Goal: Use online tool/utility: Use online tool/utility

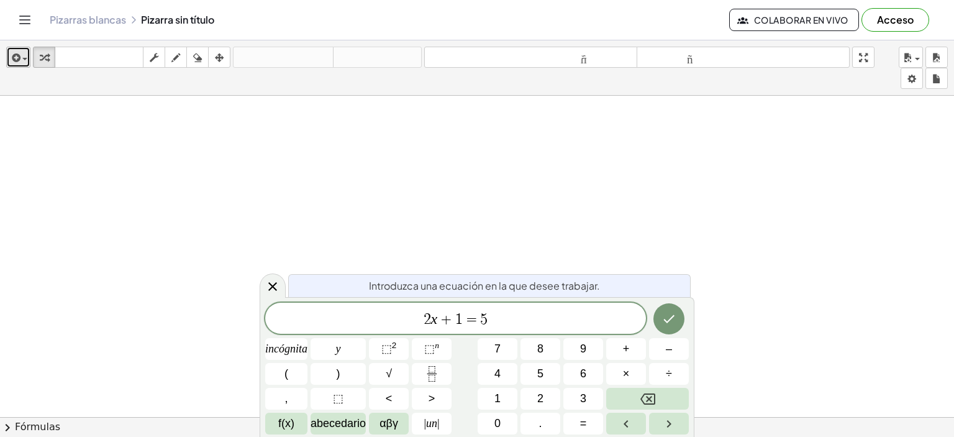
click at [9, 60] on icon "button" at bounding box center [14, 57] width 11 height 15
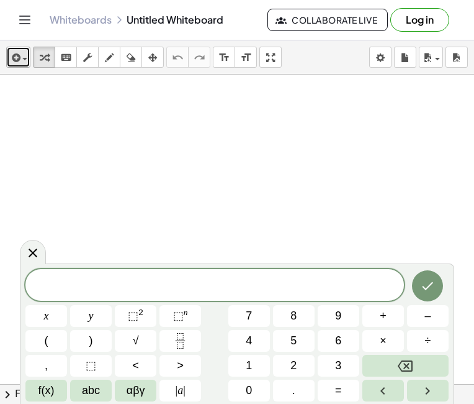
click at [16, 60] on icon "button" at bounding box center [14, 57] width 11 height 15
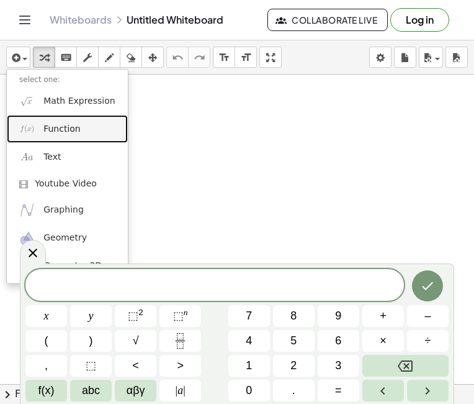
click at [67, 138] on link "Function" at bounding box center [67, 129] width 121 height 28
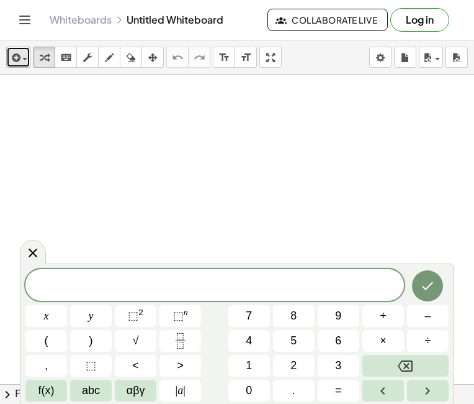
click at [19, 57] on icon "button" at bounding box center [14, 57] width 11 height 15
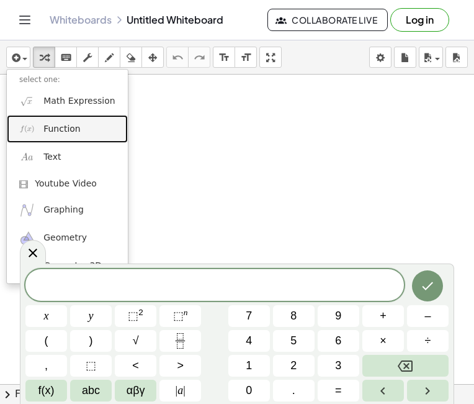
click at [59, 132] on span "Function" at bounding box center [61, 129] width 37 height 12
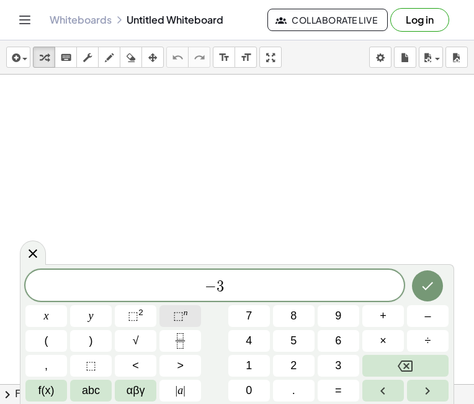
click at [191, 312] on button "⬚ n" at bounding box center [181, 316] width 42 height 22
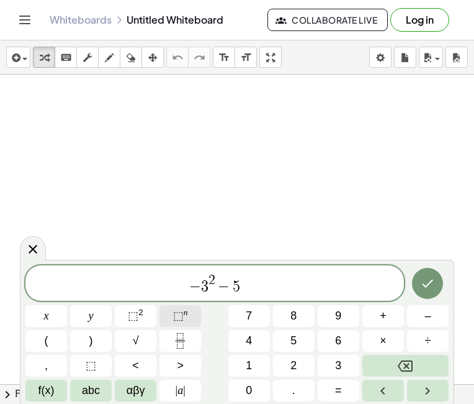
click at [182, 314] on span "⬚" at bounding box center [178, 315] width 11 height 12
click at [182, 309] on span "⬚" at bounding box center [178, 315] width 11 height 12
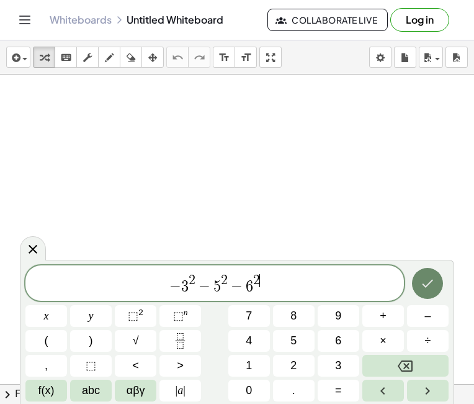
click at [432, 293] on button "Done" at bounding box center [427, 283] width 31 height 31
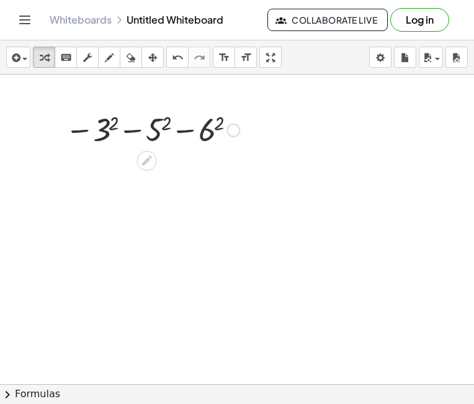
click at [161, 130] on div at bounding box center [152, 129] width 187 height 41
click at [161, 130] on div at bounding box center [152, 129] width 193 height 41
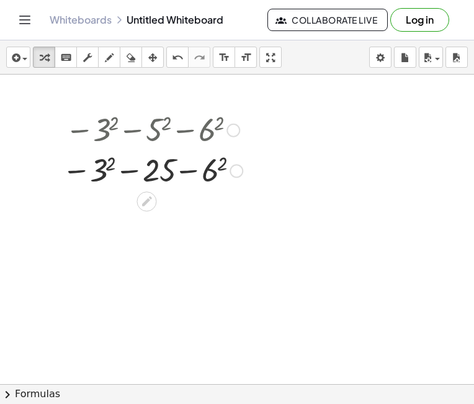
click at [106, 174] on div at bounding box center [152, 169] width 193 height 41
click at [106, 174] on div at bounding box center [152, 169] width 187 height 41
click at [204, 176] on div at bounding box center [152, 169] width 187 height 41
click at [204, 176] on div at bounding box center [152, 169] width 190 height 41
click at [160, 173] on div at bounding box center [152, 169] width 190 height 41
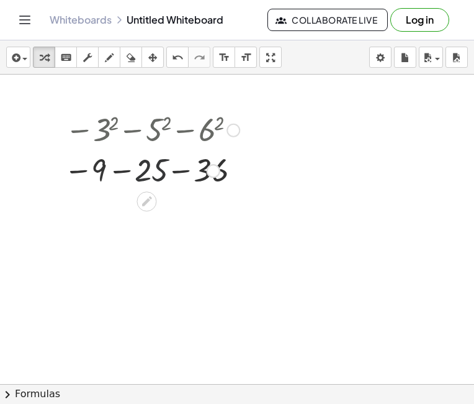
click at [160, 173] on div at bounding box center [152, 169] width 187 height 41
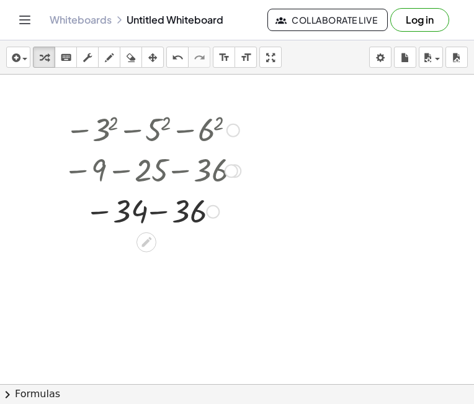
click at [140, 214] on div at bounding box center [152, 210] width 190 height 41
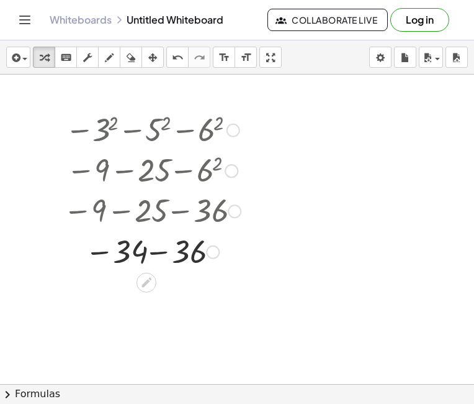
drag, startPoint x: 230, startPoint y: 174, endPoint x: 225, endPoint y: 219, distance: 45.7
click at [147, 211] on div "− 9 − 25 − 36" at bounding box center [147, 211] width 0 height 0
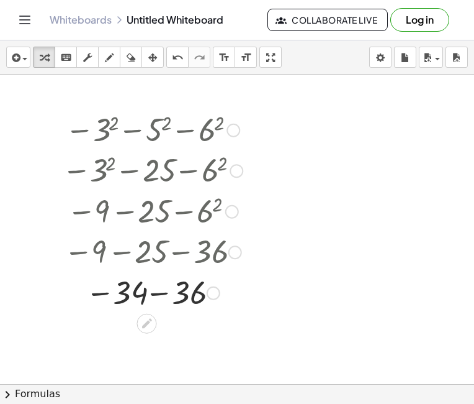
drag, startPoint x: 230, startPoint y: 171, endPoint x: 224, endPoint y: 219, distance: 48.8
click at [147, 212] on div "− 9 − 25 − 6 2" at bounding box center [147, 212] width 0 height 0
click at [186, 299] on div at bounding box center [152, 291] width 193 height 41
drag, startPoint x: 182, startPoint y: 294, endPoint x: 178, endPoint y: 338, distance: 44.2
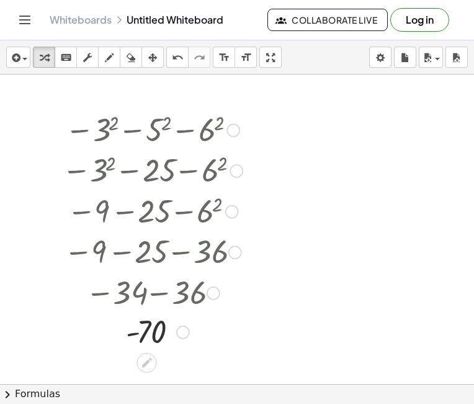
click at [147, 332] on div "- 70" at bounding box center [147, 332] width 0 height 0
click at [148, 60] on icon "button" at bounding box center [152, 57] width 9 height 15
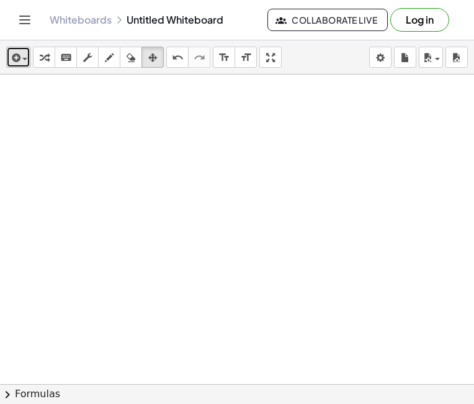
click at [23, 61] on div "button" at bounding box center [18, 57] width 18 height 15
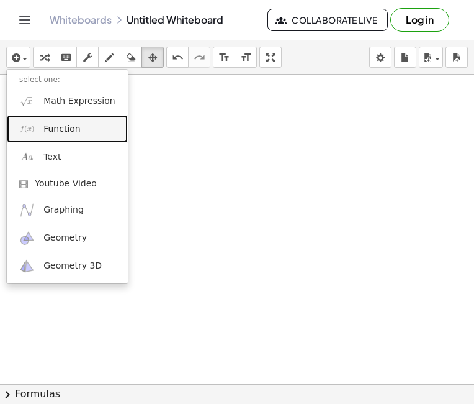
click at [62, 135] on link "Function" at bounding box center [67, 129] width 121 height 28
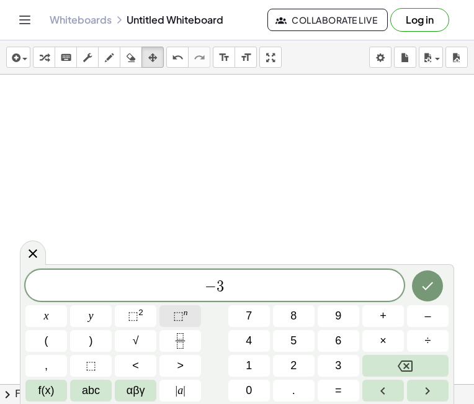
click at [184, 320] on span "⬚ n" at bounding box center [180, 315] width 15 height 17
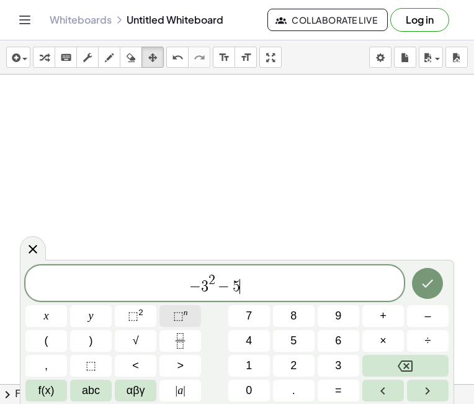
click at [188, 314] on button "⬚ n" at bounding box center [181, 316] width 42 height 22
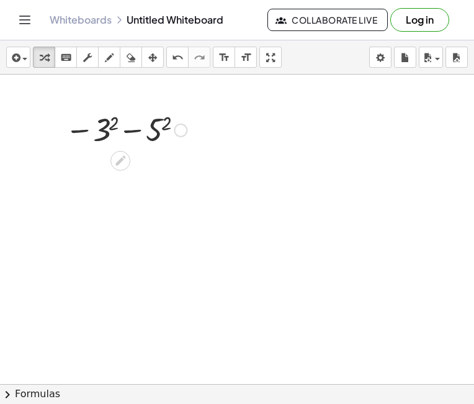
click at [166, 121] on div at bounding box center [126, 129] width 134 height 41
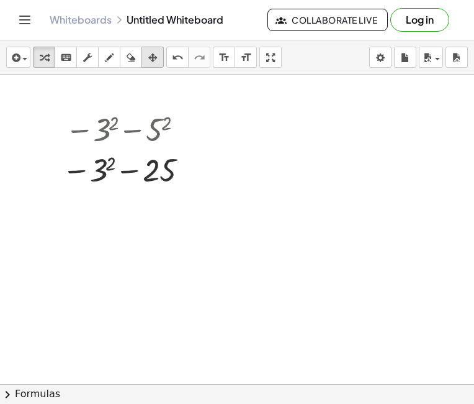
click at [156, 58] on icon "button" at bounding box center [152, 57] width 9 height 15
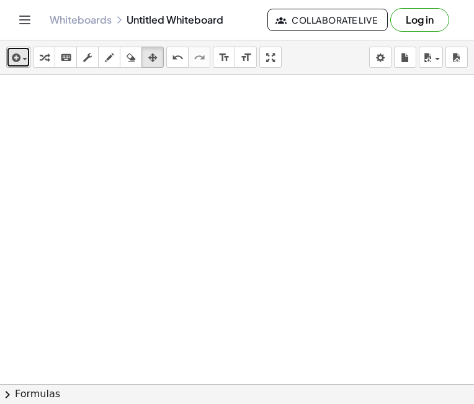
click at [16, 56] on icon "button" at bounding box center [14, 57] width 11 height 15
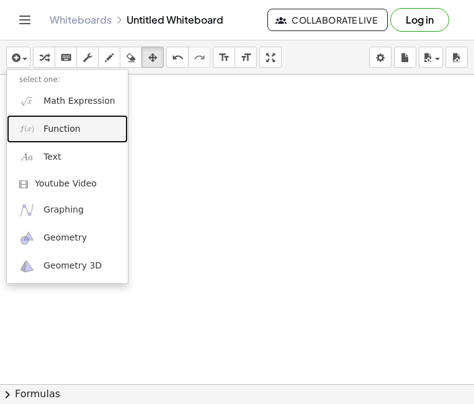
click at [63, 131] on span "Function" at bounding box center [61, 129] width 37 height 12
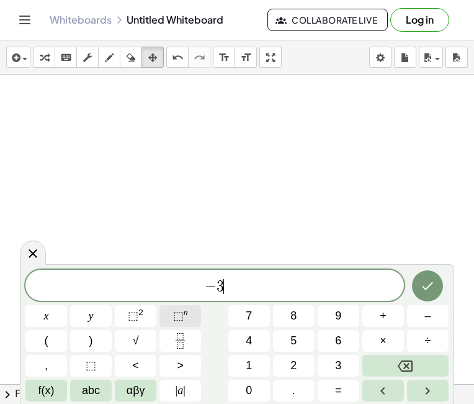
click at [194, 317] on button "⬚ n" at bounding box center [181, 316] width 42 height 22
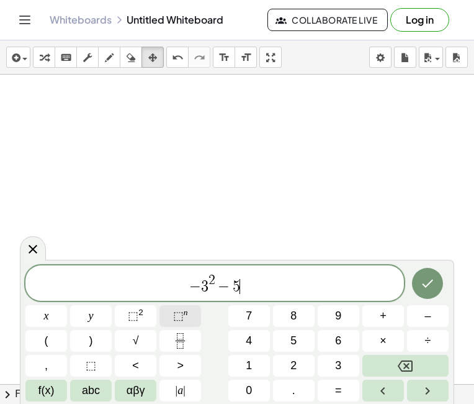
click at [177, 317] on span "⬚" at bounding box center [178, 315] width 11 height 12
click at [177, 315] on span "⬚" at bounding box center [178, 315] width 11 height 12
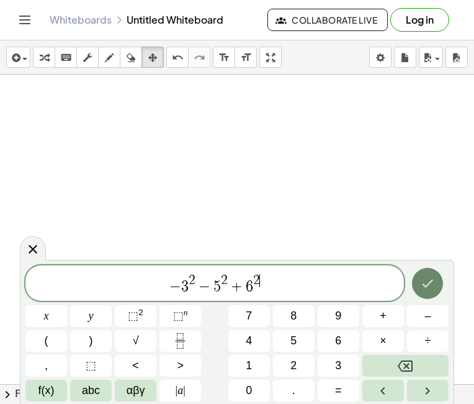
click at [438, 285] on button "Done" at bounding box center [427, 283] width 31 height 31
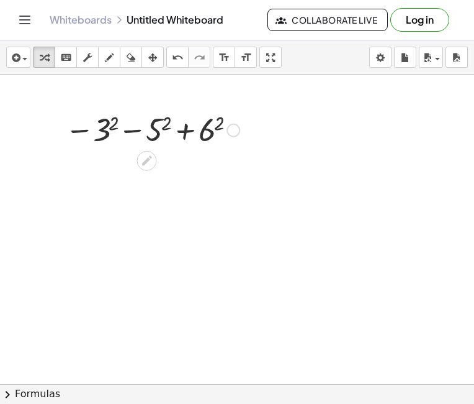
click at [107, 131] on div at bounding box center [152, 129] width 187 height 41
click at [107, 131] on div at bounding box center [152, 129] width 178 height 41
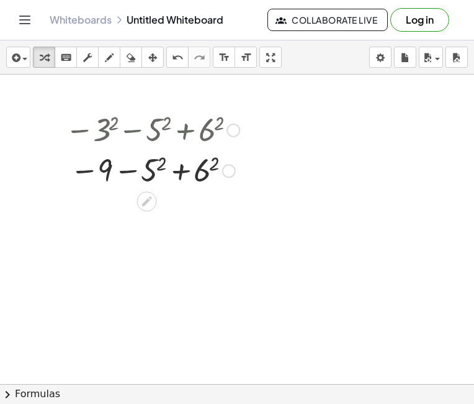
click at [153, 161] on div at bounding box center [152, 169] width 187 height 41
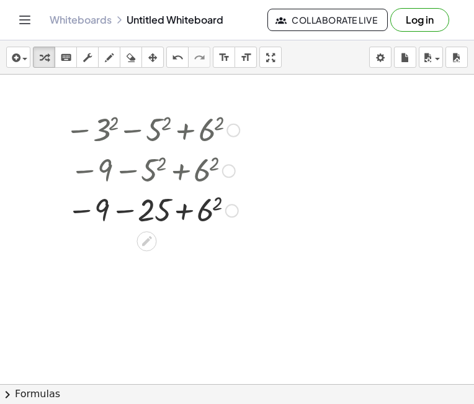
drag, startPoint x: 230, startPoint y: 168, endPoint x: 232, endPoint y: 213, distance: 45.3
click at [147, 210] on div "− − + 6 2 9 25" at bounding box center [147, 210] width 0 height 0
click at [208, 209] on div at bounding box center [152, 210] width 187 height 41
click at [208, 209] on div at bounding box center [152, 210] width 190 height 41
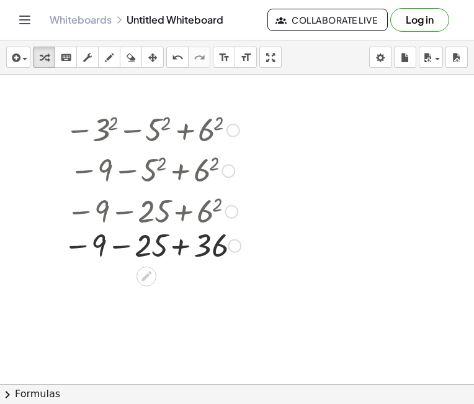
drag, startPoint x: 230, startPoint y: 210, endPoint x: 228, endPoint y: 250, distance: 39.8
click at [147, 246] on div "− − + 9 25 36" at bounding box center [147, 246] width 0 height 0
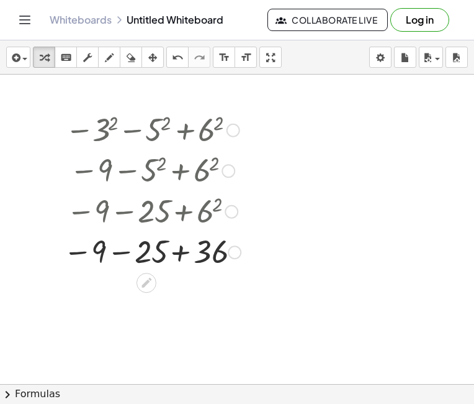
click at [101, 249] on div at bounding box center [152, 250] width 190 height 41
click at [101, 251] on div at bounding box center [152, 250] width 190 height 41
click at [101, 250] on div at bounding box center [152, 250] width 190 height 41
click at [150, 256] on div at bounding box center [152, 250] width 190 height 41
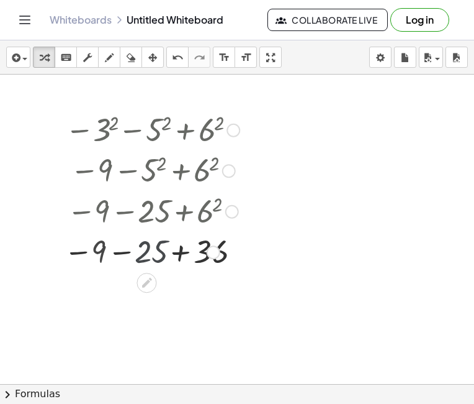
click at [150, 256] on div at bounding box center [152, 250] width 187 height 41
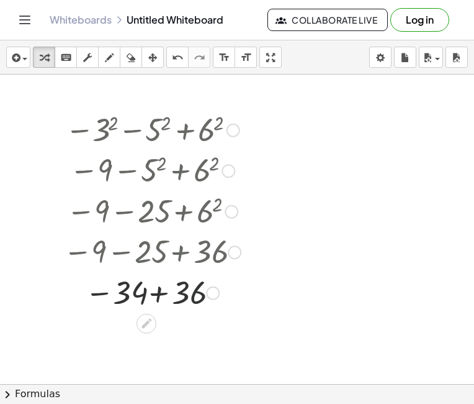
click at [189, 296] on div at bounding box center [152, 291] width 190 height 41
drag, startPoint x: 168, startPoint y: 295, endPoint x: 167, endPoint y: 345, distance: 50.3
click at [147, 333] on div "2" at bounding box center [147, 333] width 0 height 0
click at [189, 160] on div at bounding box center [152, 169] width 190 height 41
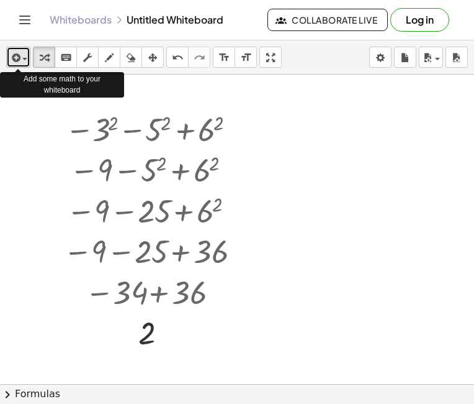
click at [15, 57] on icon "button" at bounding box center [14, 57] width 11 height 15
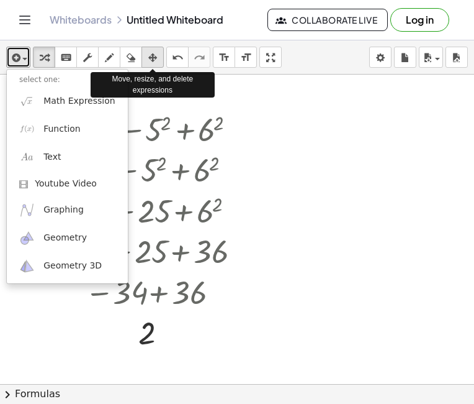
click at [156, 57] on icon "button" at bounding box center [152, 57] width 9 height 15
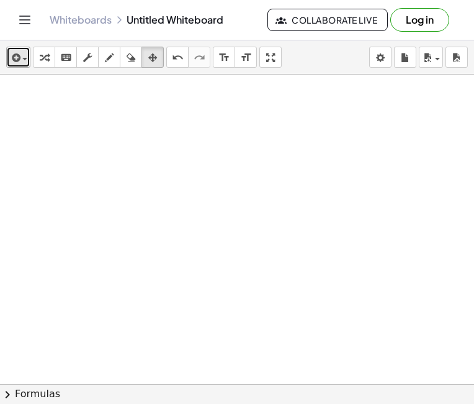
click at [12, 58] on icon "button" at bounding box center [14, 57] width 11 height 15
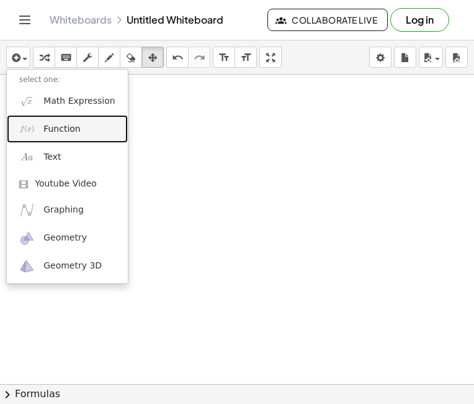
click at [53, 129] on span "Function" at bounding box center [61, 129] width 37 height 12
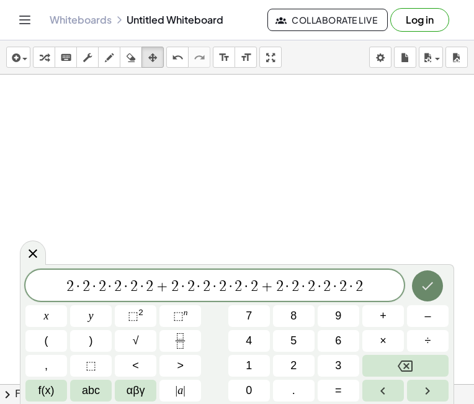
click at [432, 290] on icon "Done" at bounding box center [427, 285] width 15 height 15
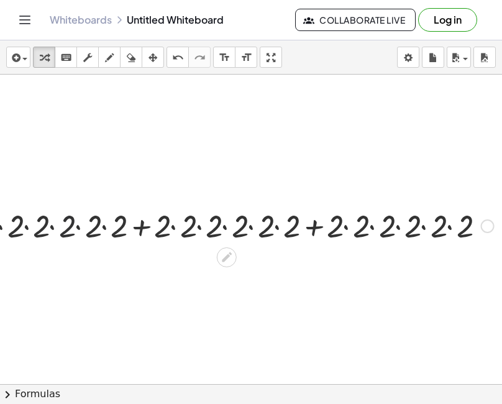
click at [73, 225] on div at bounding box center [237, 225] width 525 height 42
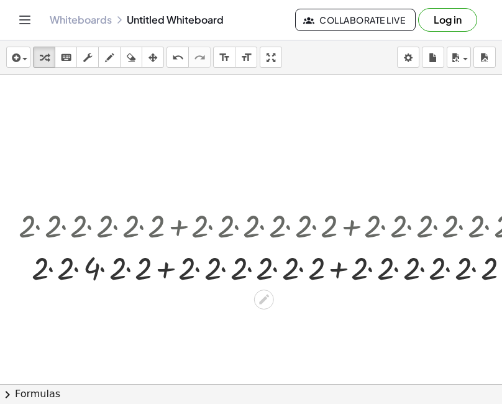
click at [40, 270] on div at bounding box center [274, 267] width 525 height 42
click at [41, 272] on div at bounding box center [274, 267] width 525 height 42
click at [69, 275] on div at bounding box center [274, 267] width 525 height 42
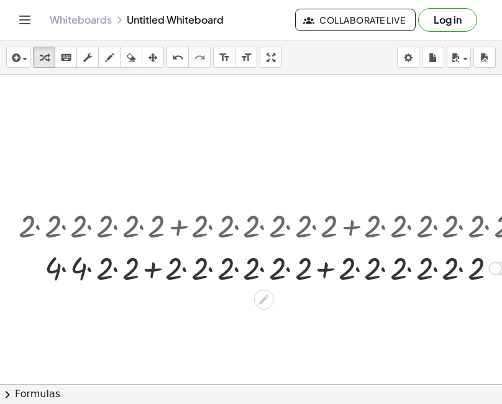
click at [102, 269] on div at bounding box center [274, 267] width 525 height 42
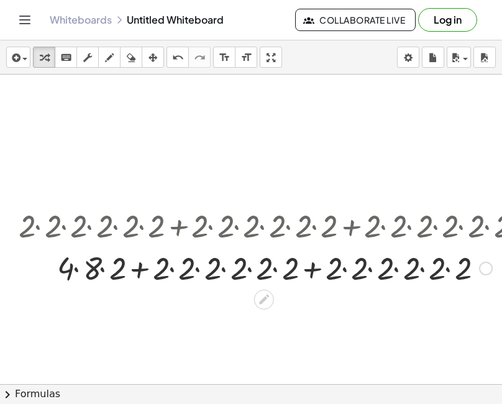
click at [112, 273] on div at bounding box center [274, 267] width 525 height 42
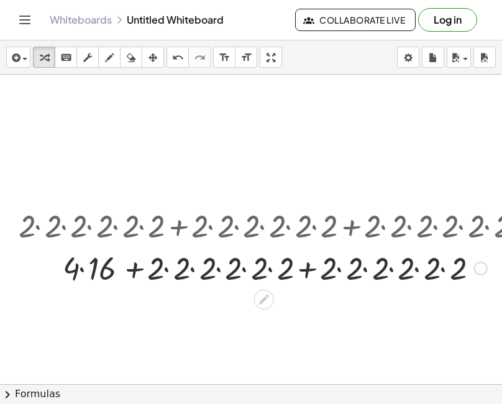
click at [104, 274] on div at bounding box center [274, 267] width 525 height 42
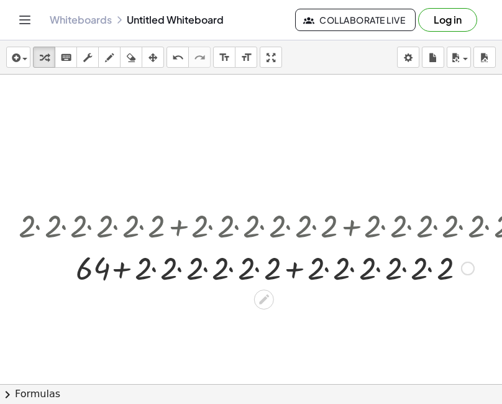
click at [145, 269] on div at bounding box center [274, 267] width 525 height 42
click at [165, 273] on div at bounding box center [274, 267] width 525 height 42
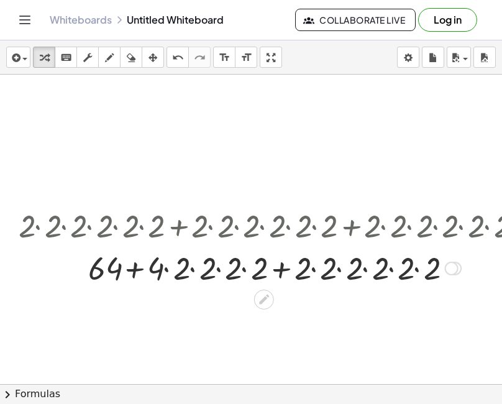
click at [186, 273] on div at bounding box center [274, 267] width 525 height 42
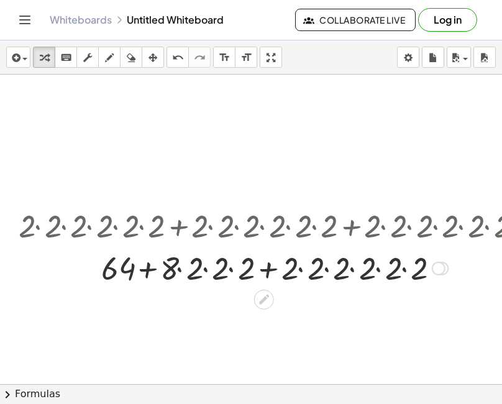
click at [193, 273] on div at bounding box center [274, 267] width 525 height 42
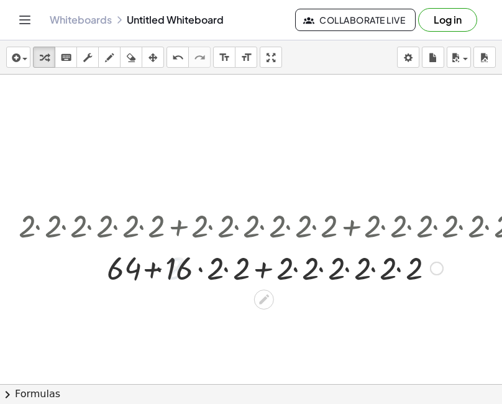
click at [212, 274] on div at bounding box center [274, 267] width 525 height 42
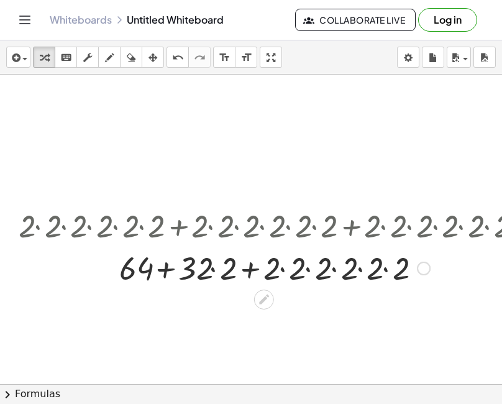
click at [227, 274] on div at bounding box center [274, 267] width 525 height 42
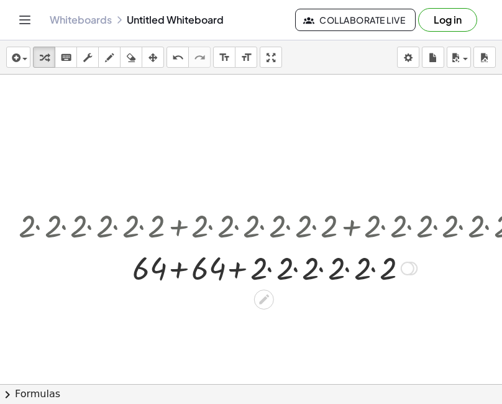
click at [256, 274] on div at bounding box center [274, 267] width 525 height 42
click at [283, 273] on div at bounding box center [274, 267] width 525 height 42
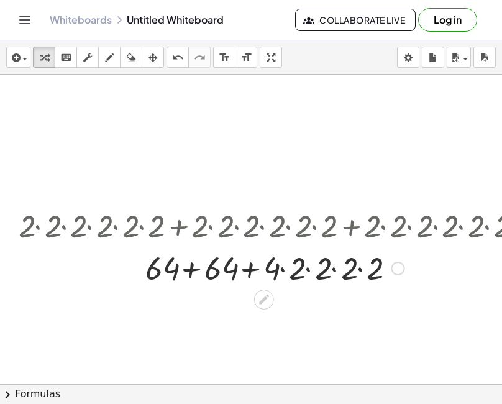
click at [303, 275] on div at bounding box center [274, 267] width 525 height 42
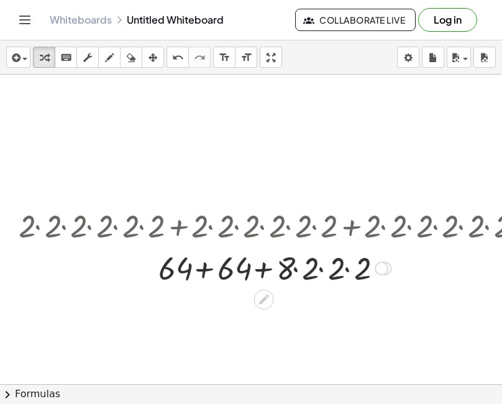
click at [310, 275] on div at bounding box center [274, 267] width 525 height 42
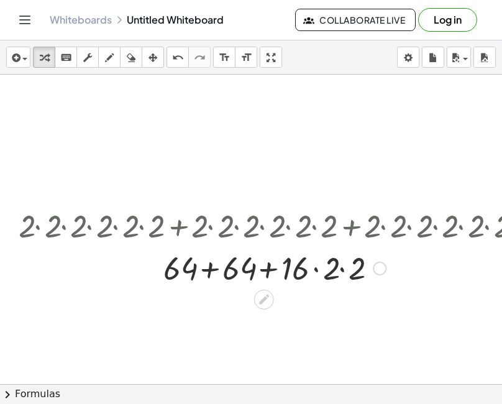
click at [325, 275] on div at bounding box center [274, 267] width 525 height 42
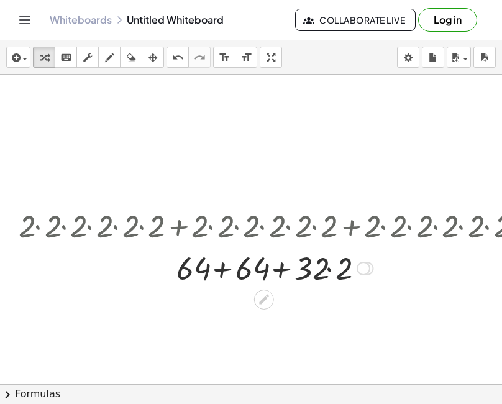
click at [339, 275] on div at bounding box center [274, 267] width 525 height 42
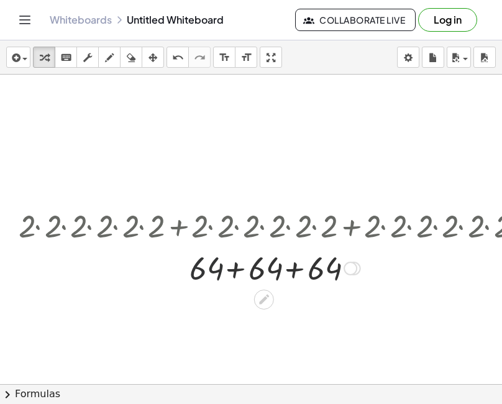
click at [218, 274] on div at bounding box center [274, 267] width 525 height 42
click at [260, 273] on div at bounding box center [274, 267] width 525 height 42
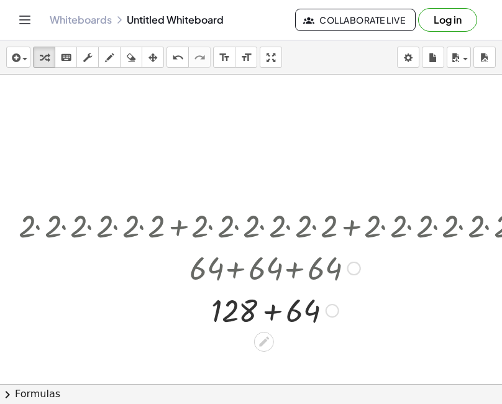
click at [297, 311] on div at bounding box center [274, 309] width 525 height 42
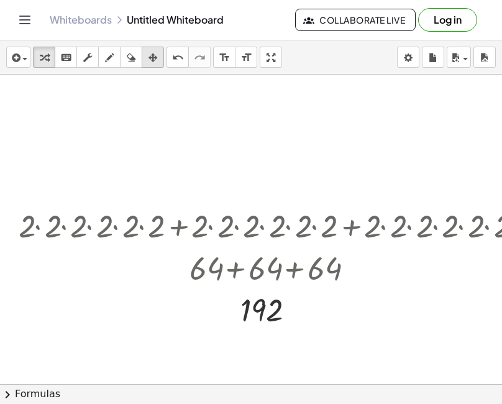
click at [149, 58] on icon "button" at bounding box center [152, 57] width 9 height 15
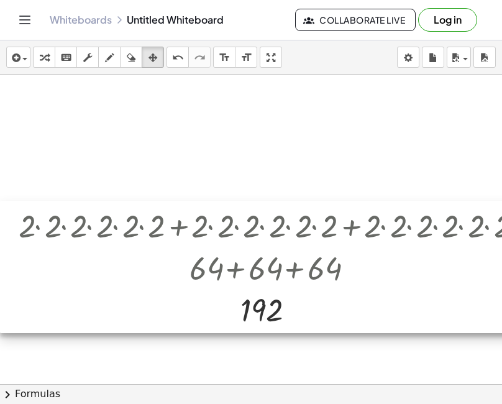
click at [279, 242] on div at bounding box center [270, 267] width 540 height 132
click at [293, 245] on div at bounding box center [270, 267] width 540 height 132
click at [288, 275] on div at bounding box center [270, 267] width 540 height 132
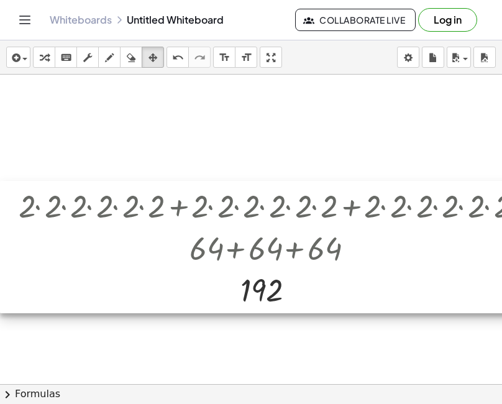
drag, startPoint x: 442, startPoint y: 236, endPoint x: 330, endPoint y: 217, distance: 114.0
click at [330, 217] on div at bounding box center [270, 247] width 540 height 132
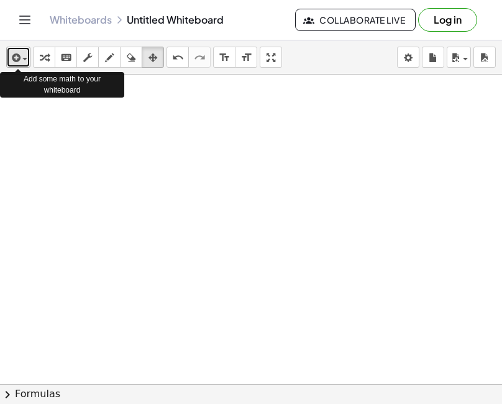
click at [17, 62] on icon "button" at bounding box center [14, 57] width 11 height 15
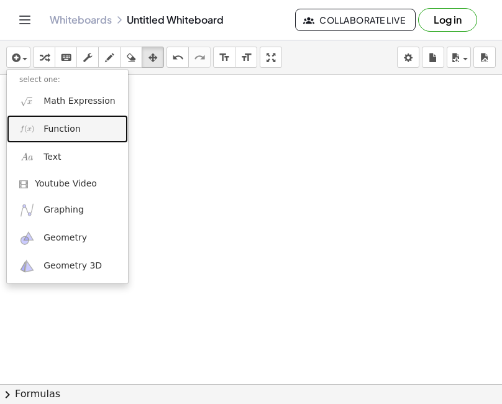
click at [61, 119] on link "Function" at bounding box center [67, 129] width 121 height 28
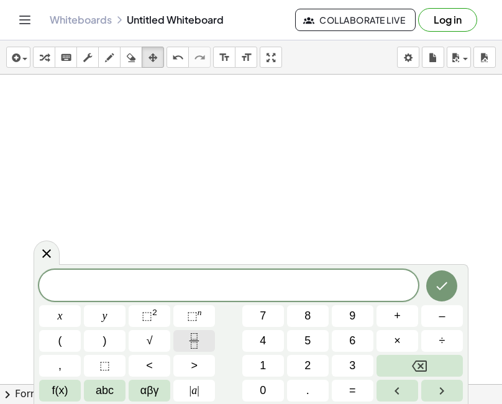
click at [191, 345] on icon "Fraction" at bounding box center [194, 341] width 16 height 16
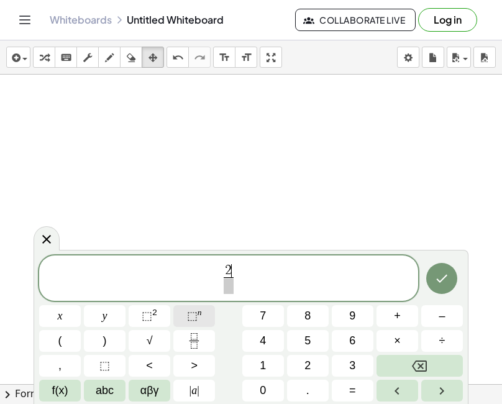
click at [194, 315] on span "⬚" at bounding box center [192, 315] width 11 height 12
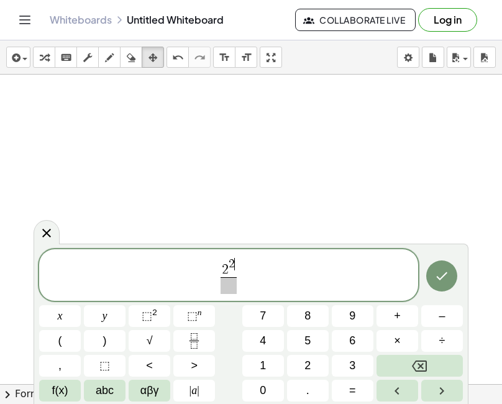
click at [226, 285] on span at bounding box center [228, 285] width 16 height 17
click at [240, 275] on span "2 2 3 ​ ​" at bounding box center [228, 275] width 379 height 38
click at [193, 342] on icon "Fraction" at bounding box center [194, 341] width 16 height 16
click at [241, 278] on span "​ ​" at bounding box center [248, 279] width 14 height 30
click at [60, 342] on span "(" at bounding box center [60, 340] width 4 height 17
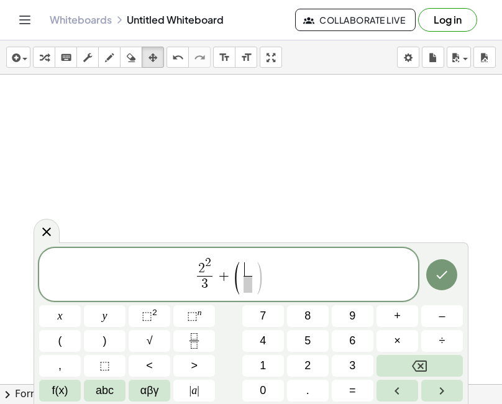
click at [250, 269] on span "​" at bounding box center [247, 269] width 9 height 14
click at [249, 283] on span at bounding box center [247, 284] width 9 height 17
click at [98, 345] on button ")" at bounding box center [105, 341] width 42 height 22
click at [261, 272] on span ")" at bounding box center [259, 278] width 9 height 36
click at [257, 274] on span ")" at bounding box center [259, 278] width 9 height 36
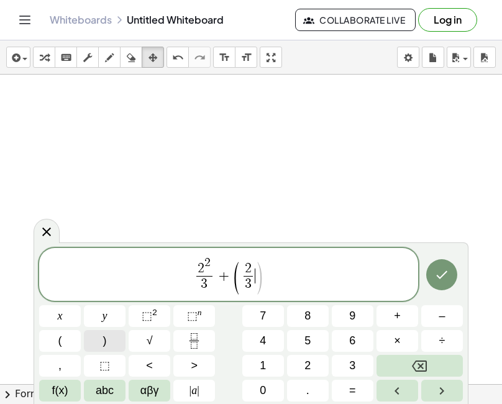
click at [106, 340] on span ")" at bounding box center [105, 340] width 4 height 17
click at [152, 314] on sup "2" at bounding box center [154, 311] width 5 height 9
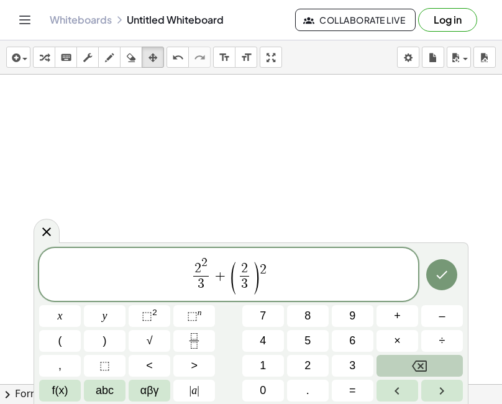
click at [430, 360] on button "Backspace" at bounding box center [419, 366] width 86 height 22
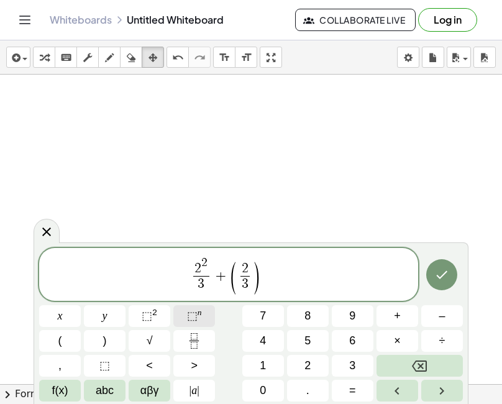
click at [196, 313] on span "⬚" at bounding box center [192, 315] width 11 height 12
click at [313, 361] on button "2" at bounding box center [308, 366] width 42 height 22
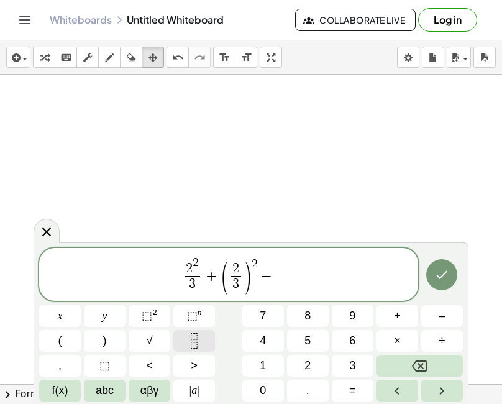
click at [200, 339] on icon "Fraction" at bounding box center [194, 341] width 16 height 16
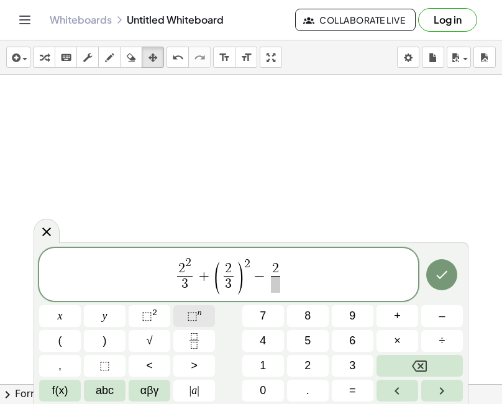
click at [189, 315] on span "⬚" at bounding box center [192, 315] width 11 height 12
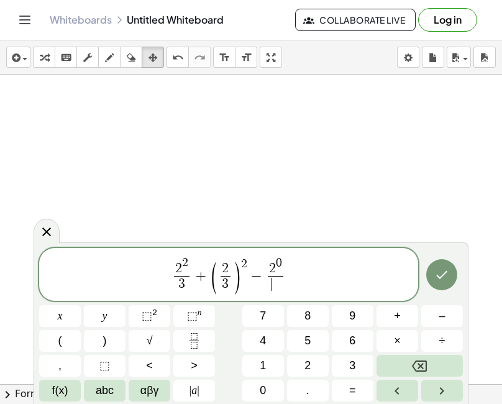
click at [271, 287] on span "​" at bounding box center [276, 284] width 16 height 17
click at [289, 275] on span "2 2 3 ​ + ( 2 3 ​ ) 2 − 2 0 3 ​ ​" at bounding box center [228, 275] width 379 height 40
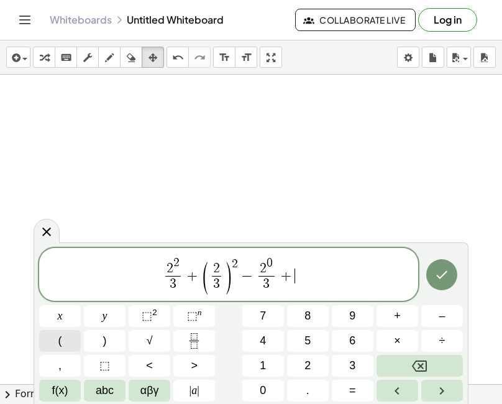
click at [73, 340] on button "(" at bounding box center [60, 341] width 42 height 22
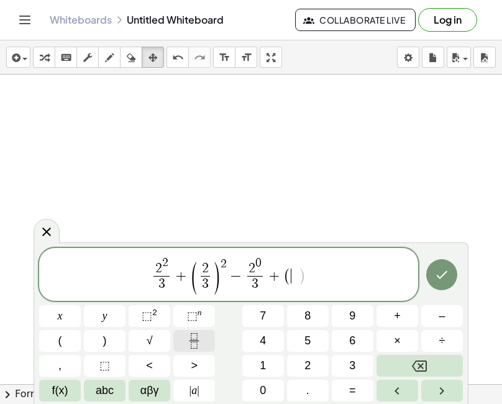
click at [192, 340] on rect "Fraction" at bounding box center [193, 340] width 9 height 1
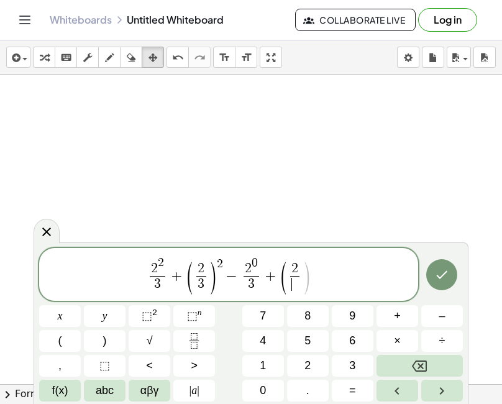
click at [298, 284] on span "​" at bounding box center [294, 284] width 9 height 17
click at [104, 342] on span ")" at bounding box center [105, 340] width 4 height 17
click at [302, 270] on span ")" at bounding box center [305, 278] width 9 height 36
click at [118, 345] on button ")" at bounding box center [105, 341] width 42 height 22
click at [196, 320] on span "⬚" at bounding box center [192, 315] width 11 height 12
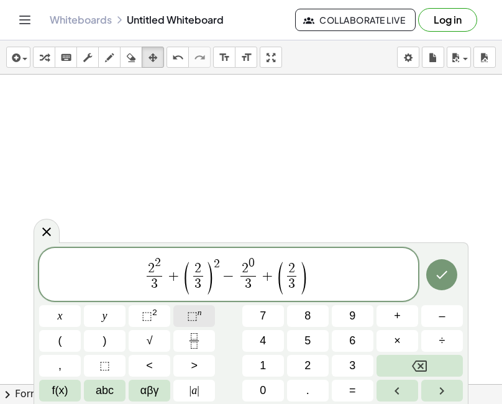
click at [196, 320] on span "⬚" at bounding box center [192, 315] width 11 height 12
click at [440, 284] on button "Done" at bounding box center [441, 274] width 31 height 31
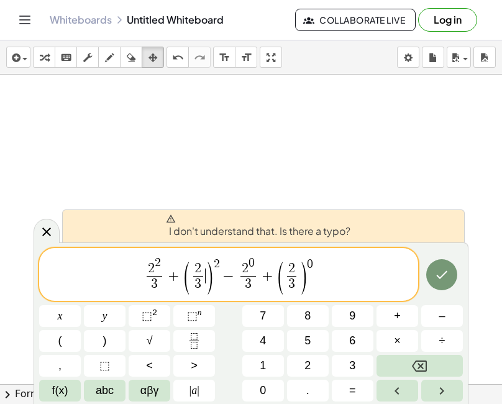
click at [207, 275] on span ")" at bounding box center [209, 278] width 9 height 36
click at [50, 395] on button "f(x)" at bounding box center [60, 390] width 42 height 22
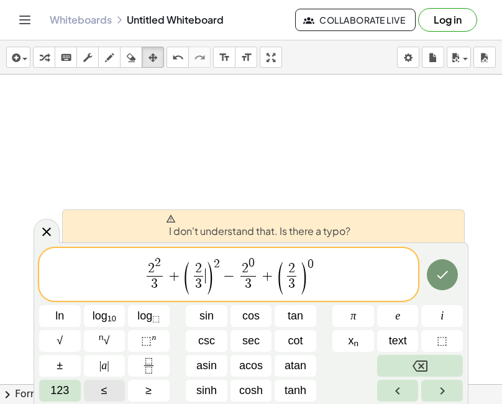
click at [50, 395] on span "123" at bounding box center [59, 390] width 19 height 17
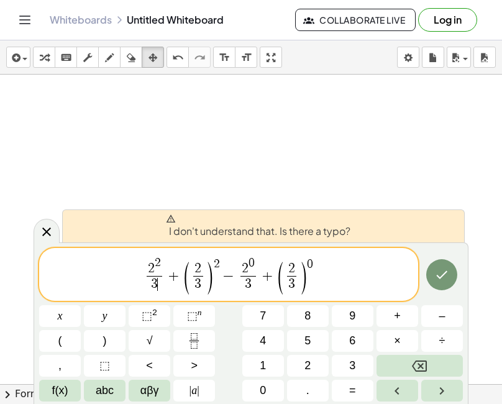
click at [160, 276] on span "3 ​" at bounding box center [155, 284] width 16 height 17
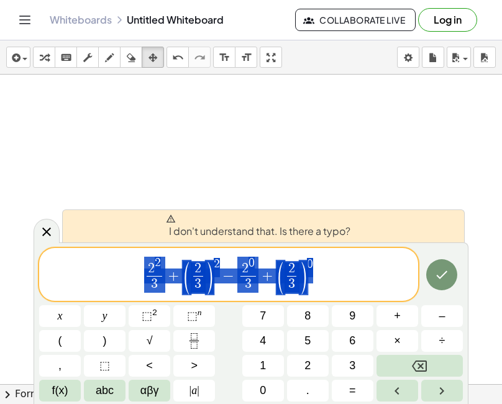
drag, startPoint x: 313, startPoint y: 291, endPoint x: 113, endPoint y: 280, distance: 200.2
click at [113, 280] on span "2 2 3 ​ + ( 2 3 ​ ) 2 − 2 0 3 ​ + ( 2 3 ​ ) 0" at bounding box center [228, 275] width 379 height 40
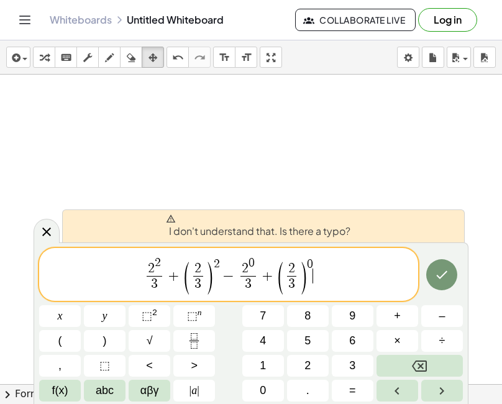
click at [314, 270] on span "2 2 3 ​ + ( 2 3 ​ ) 2 − 2 0 3 ​ + ( 2 3 ​ ) 0 ​" at bounding box center [228, 275] width 379 height 40
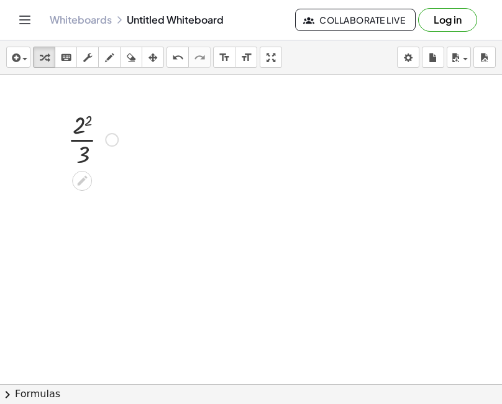
click at [89, 141] on div at bounding box center [92, 138] width 63 height 62
click at [81, 126] on div at bounding box center [92, 138] width 63 height 62
click at [83, 191] on div at bounding box center [92, 201] width 63 height 62
click at [85, 215] on div at bounding box center [92, 201] width 63 height 62
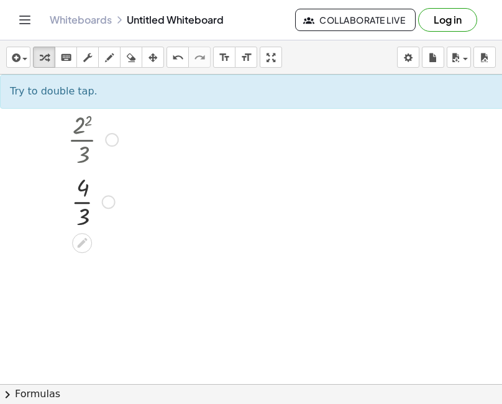
click at [86, 190] on div at bounding box center [92, 201] width 63 height 62
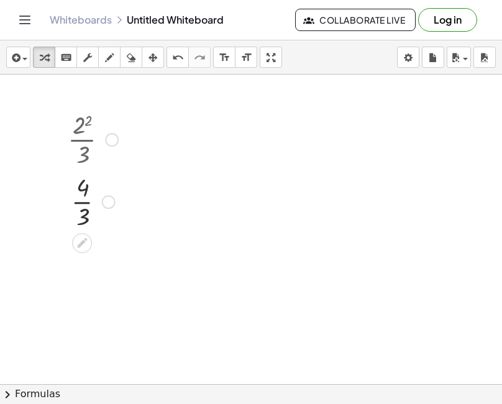
drag, startPoint x: 86, startPoint y: 140, endPoint x: 89, endPoint y: 126, distance: 14.2
click at [70, 129] on div at bounding box center [92, 138] width 63 height 62
drag, startPoint x: 270, startPoint y: 57, endPoint x: 284, endPoint y: 142, distance: 86.3
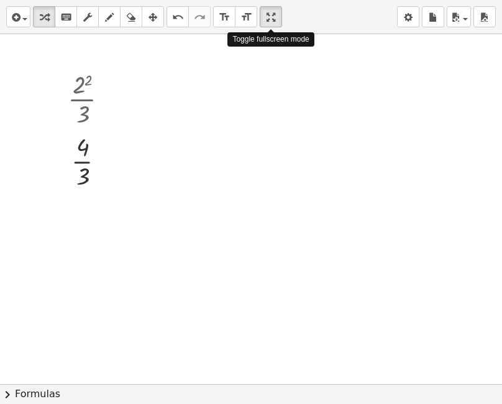
click at [284, 142] on div "insert select one: Math Expression Function Text Youtube Video Graphing Geometr…" at bounding box center [251, 202] width 502 height 404
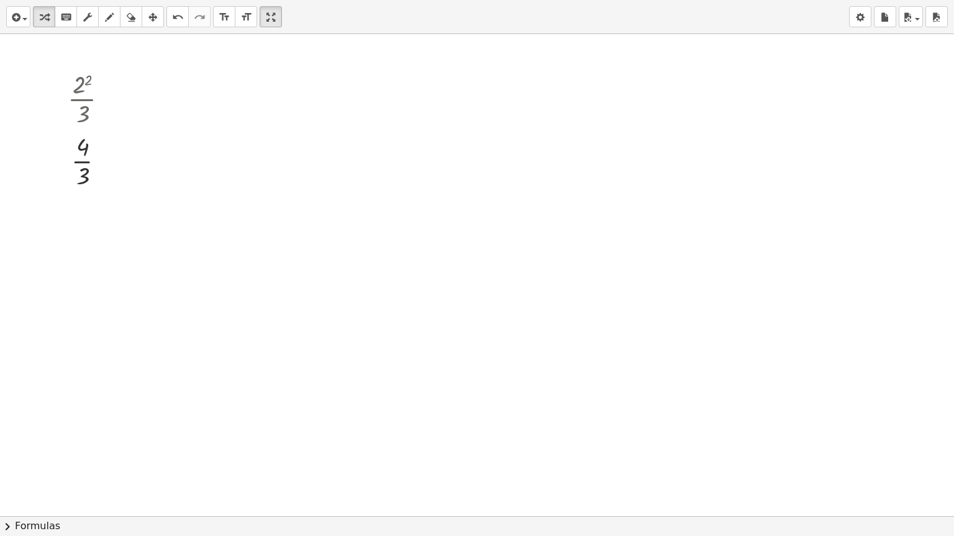
drag, startPoint x: 274, startPoint y: 12, endPoint x: 260, endPoint y: -74, distance: 86.9
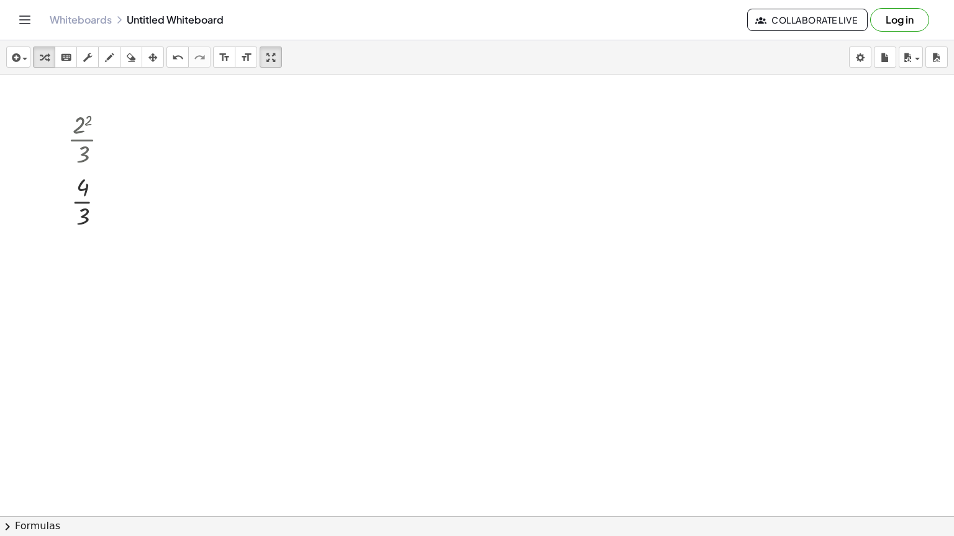
click at [260, 0] on html "Graspable Math Activities Get Started Activity Bank Assigned Work Classes White…" at bounding box center [477, 268] width 954 height 536
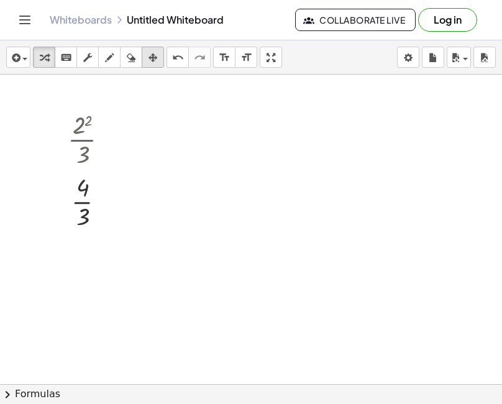
click at [149, 60] on icon "button" at bounding box center [152, 57] width 9 height 15
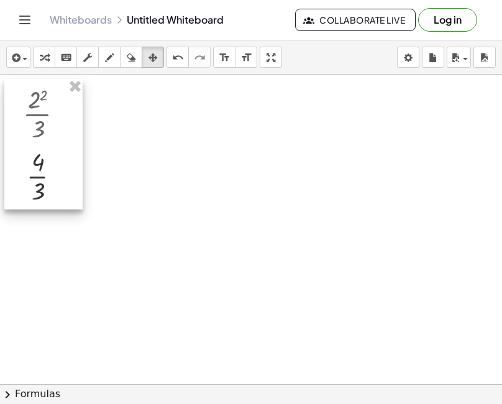
drag, startPoint x: 79, startPoint y: 124, endPoint x: 35, endPoint y: 99, distance: 51.4
click at [35, 99] on div at bounding box center [43, 144] width 78 height 130
click at [17, 56] on icon "button" at bounding box center [14, 57] width 11 height 15
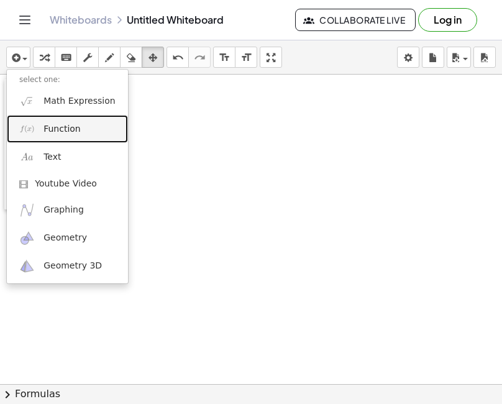
click at [64, 129] on span "Function" at bounding box center [61, 129] width 37 height 12
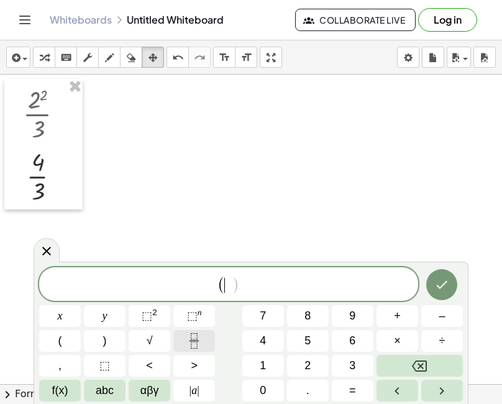
click at [196, 338] on icon "Fraction" at bounding box center [194, 341] width 16 height 16
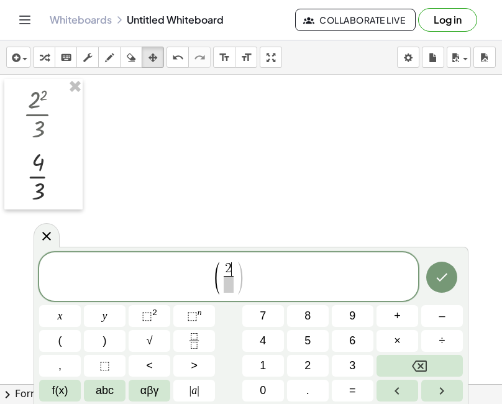
click at [233, 278] on span at bounding box center [228, 284] width 9 height 17
click at [243, 273] on span "( 2 3 ​ ) ​" at bounding box center [228, 277] width 379 height 35
click at [241, 274] on span ")" at bounding box center [239, 278] width 9 height 36
click at [240, 275] on span ")" at bounding box center [239, 278] width 9 height 36
click at [109, 342] on button ")" at bounding box center [105, 341] width 42 height 22
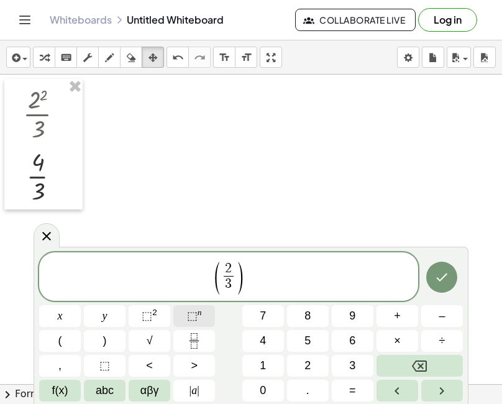
click at [201, 318] on button "⬚ n" at bounding box center [194, 316] width 42 height 22
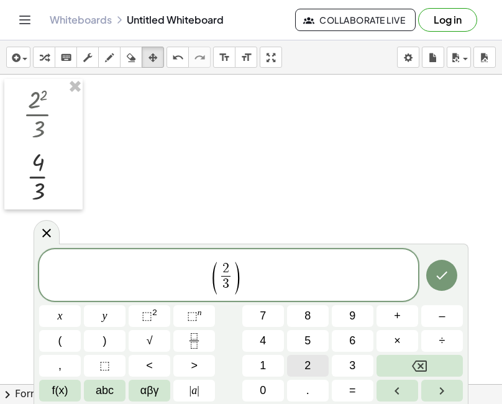
click at [311, 369] on button "2" at bounding box center [308, 366] width 42 height 22
click at [437, 274] on icon "Done" at bounding box center [441, 275] width 15 height 15
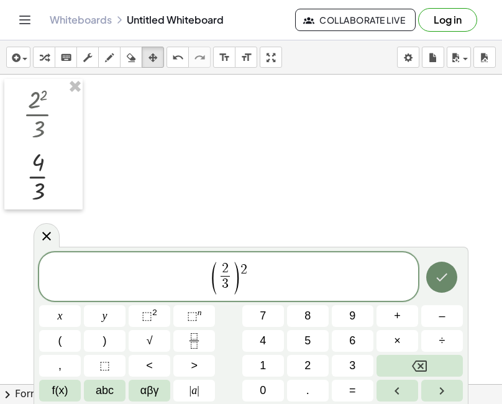
click at [442, 274] on icon "Done" at bounding box center [441, 276] width 15 height 15
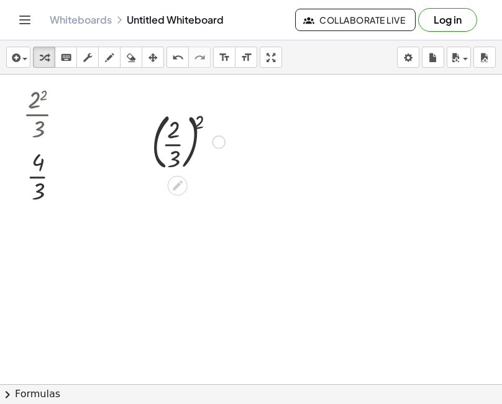
click at [178, 139] on div at bounding box center [188, 140] width 86 height 67
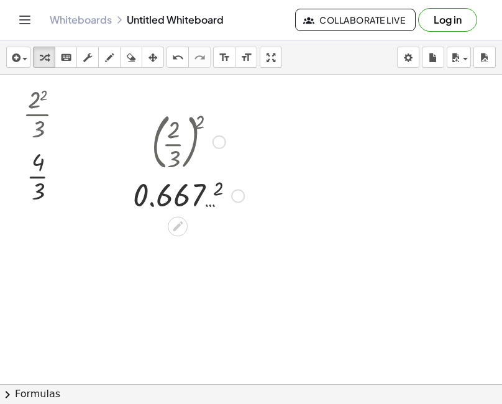
click at [191, 198] on div at bounding box center [189, 194] width 124 height 41
click at [191, 198] on div at bounding box center [188, 194] width 114 height 41
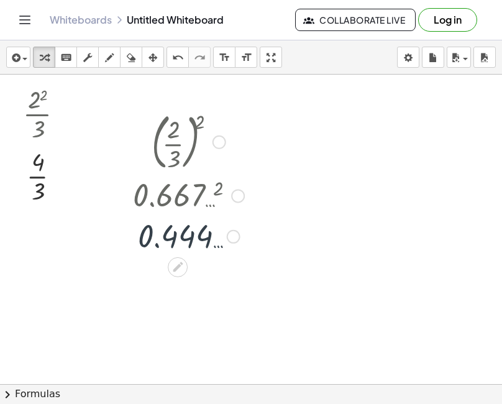
click at [184, 235] on div at bounding box center [189, 235] width 124 height 41
click at [189, 243] on div at bounding box center [189, 235] width 124 height 41
click at [191, 243] on div at bounding box center [189, 235] width 124 height 41
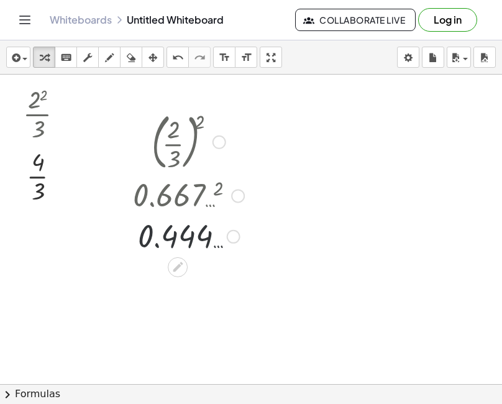
click at [200, 239] on div at bounding box center [189, 235] width 124 height 41
click at [204, 231] on div at bounding box center [189, 235] width 124 height 41
drag, startPoint x: 186, startPoint y: 147, endPoint x: 164, endPoint y: 140, distance: 23.4
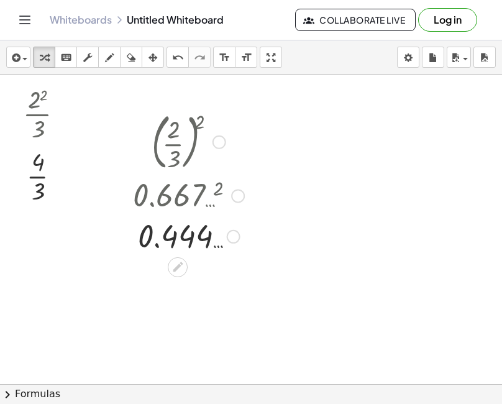
click at [164, 140] on div at bounding box center [189, 140] width 124 height 67
drag, startPoint x: 184, startPoint y: 119, endPoint x: 172, endPoint y: 106, distance: 17.1
click at [172, 106] on div "( · 2 · 3 ) 2 0.667 … 2 0.444 …" at bounding box center [183, 181] width 139 height 155
click at [22, 55] on span "button" at bounding box center [21, 59] width 2 height 9
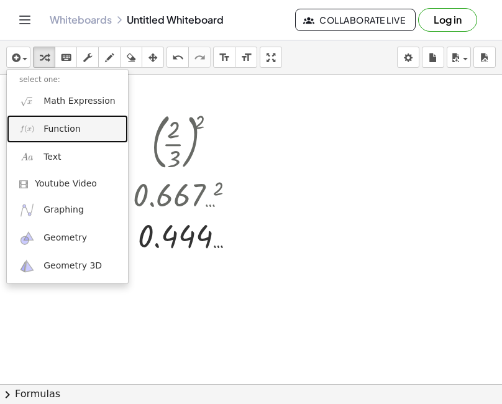
click at [63, 130] on span "Function" at bounding box center [61, 129] width 37 height 12
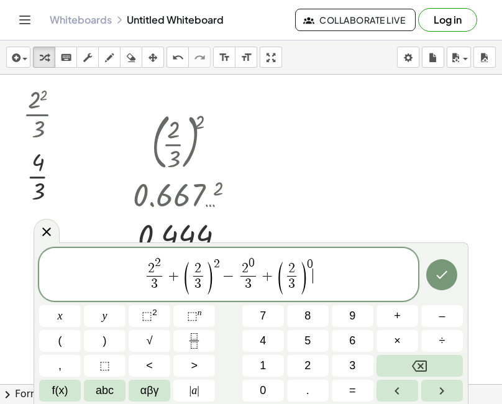
click at [221, 265] on span "2 2 3 ​ + ( 2 3 ​ ) 2 − 2 0 3 ​ + ( 2 3 ​ ) 0 ​" at bounding box center [228, 275] width 379 height 40
click at [220, 262] on span "2 2 3 ​ + ( 2 3 ​ ) 2 ​ − 2 0 3 ​ + ( 2 3 ​ ) 0" at bounding box center [228, 275] width 379 height 40
click at [219, 263] on span "2 ​" at bounding box center [217, 264] width 6 height 12
click at [255, 263] on span "2 0 ​" at bounding box center [248, 265] width 16 height 19
click at [312, 261] on span "0" at bounding box center [310, 264] width 6 height 12
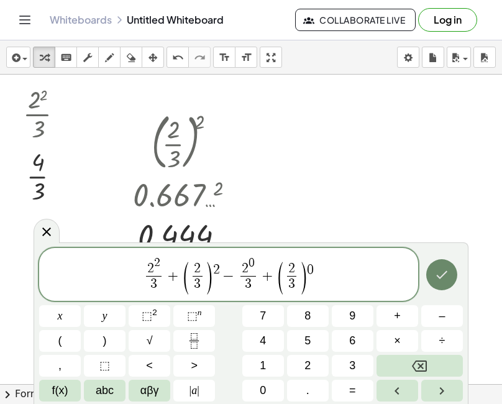
click at [449, 273] on icon "Done" at bounding box center [441, 274] width 15 height 15
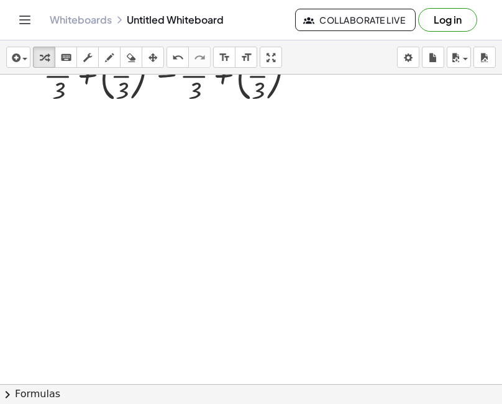
scroll to position [124, 0]
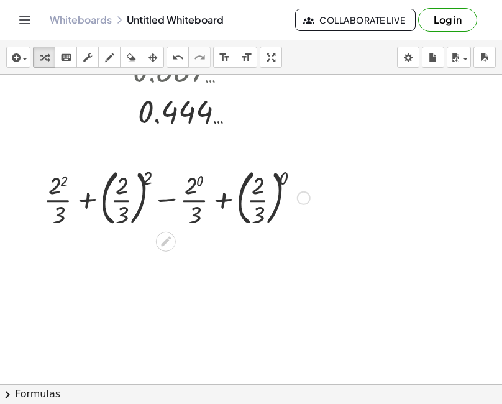
click at [57, 201] on div at bounding box center [176, 196] width 279 height 67
click at [61, 186] on div at bounding box center [176, 196] width 279 height 67
click at [61, 186] on div at bounding box center [175, 196] width 271 height 67
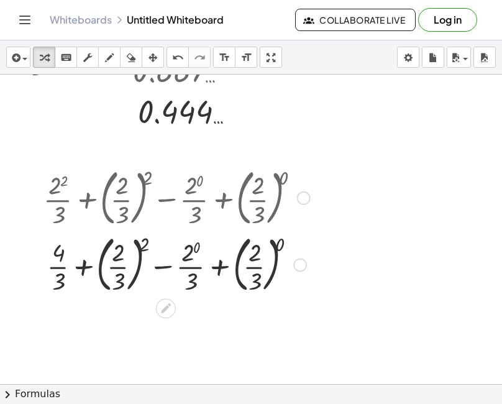
click at [61, 281] on div at bounding box center [176, 263] width 279 height 67
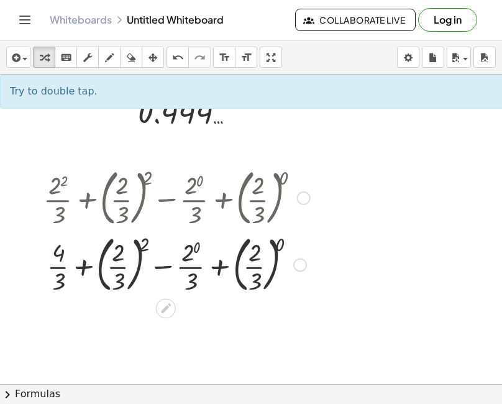
click at [62, 256] on div at bounding box center [176, 263] width 279 height 67
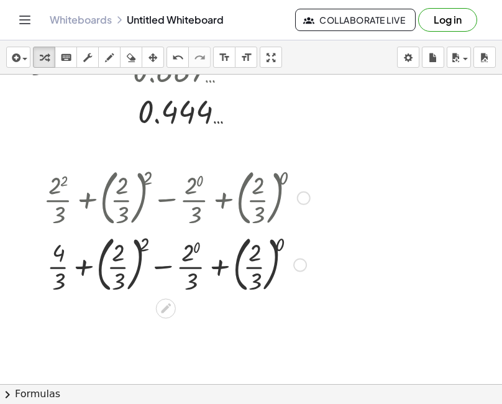
click at [122, 256] on div at bounding box center [176, 263] width 279 height 67
click at [118, 282] on div at bounding box center [176, 263] width 279 height 67
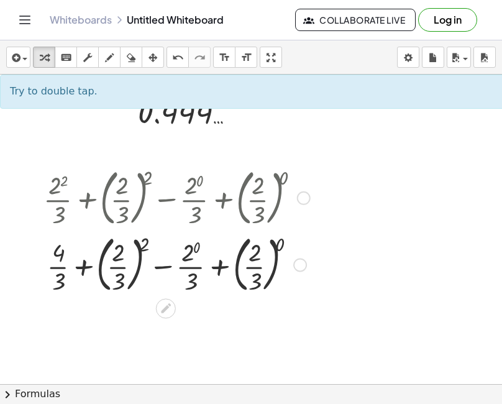
click at [142, 245] on div at bounding box center [176, 263] width 279 height 67
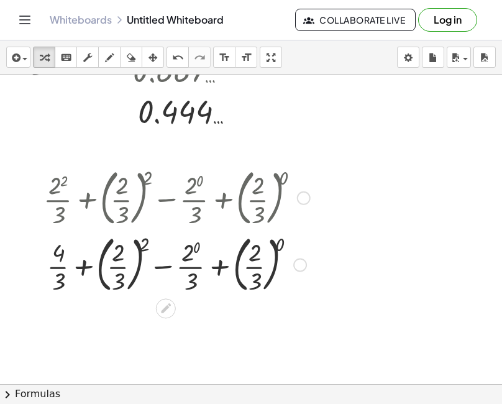
click at [142, 245] on div at bounding box center [176, 263] width 279 height 67
click at [120, 278] on div at bounding box center [176, 263] width 279 height 67
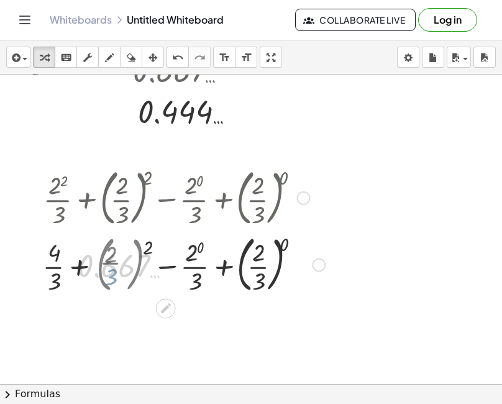
click at [122, 245] on div at bounding box center [176, 263] width 309 height 67
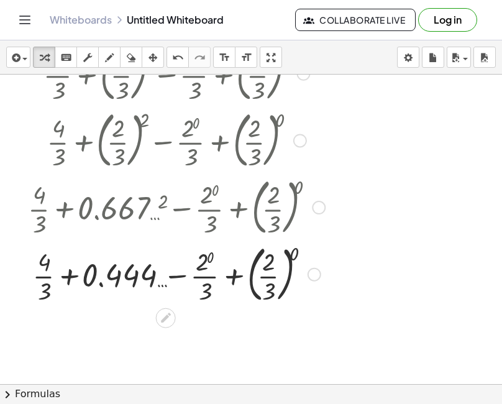
scroll to position [310, 0]
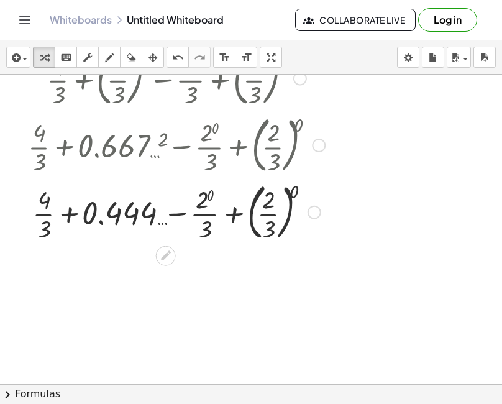
click at [204, 203] on div at bounding box center [176, 211] width 309 height 67
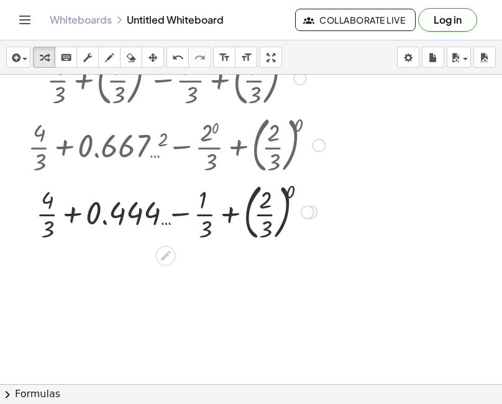
click at [203, 223] on div at bounding box center [176, 211] width 309 height 67
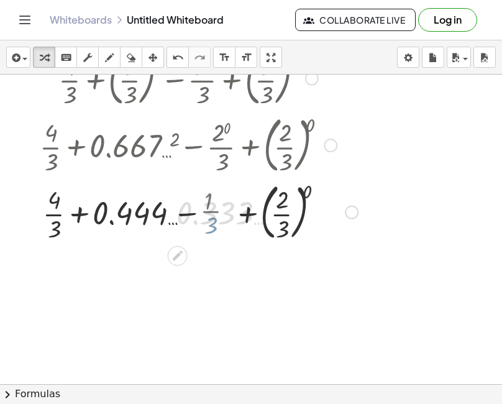
click at [206, 222] on div at bounding box center [187, 211] width 351 height 67
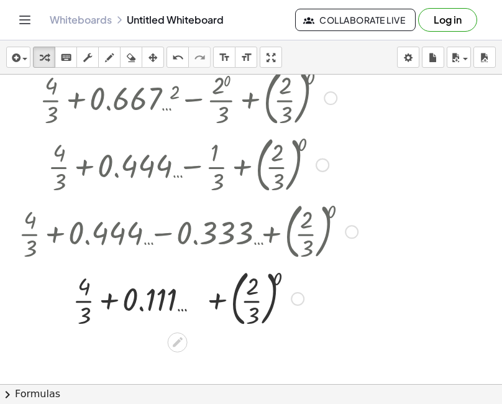
scroll to position [435, 0]
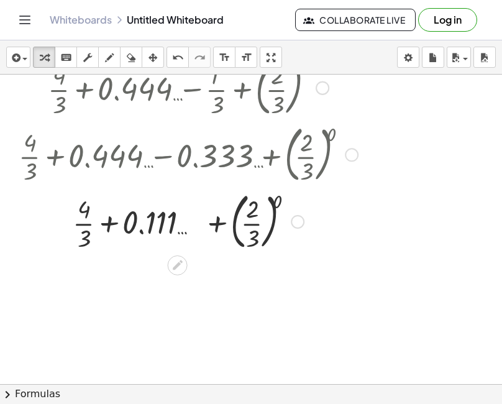
click at [252, 209] on div at bounding box center [187, 220] width 351 height 67
click at [251, 209] on div at bounding box center [187, 220] width 351 height 67
click at [276, 201] on div at bounding box center [187, 220] width 351 height 67
click at [276, 201] on div at bounding box center [187, 220] width 351 height 62
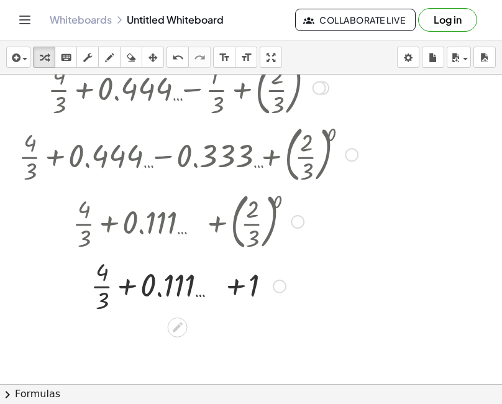
click at [253, 279] on div at bounding box center [187, 285] width 351 height 62
click at [178, 286] on div "+ · · 3 + + 4 0.111 … 1" at bounding box center [178, 286] width 0 height 0
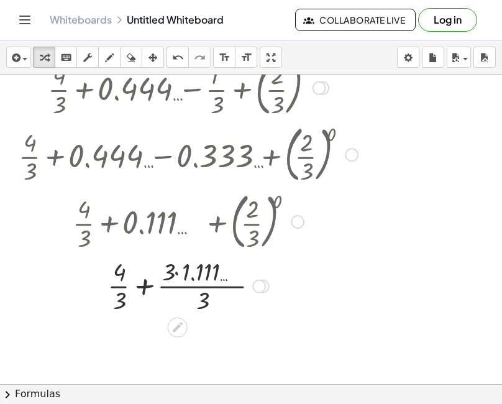
click at [186, 280] on div at bounding box center [187, 285] width 351 height 62
click at [191, 292] on div at bounding box center [187, 285] width 351 height 62
click at [122, 289] on div at bounding box center [187, 285] width 351 height 62
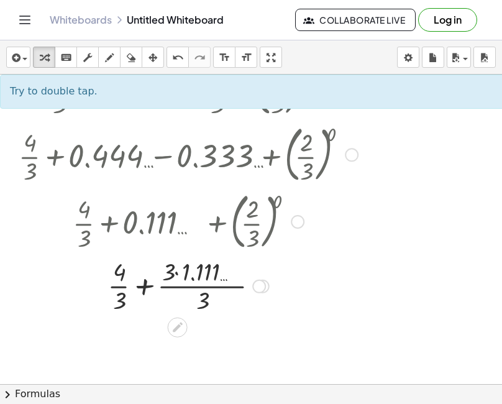
click at [124, 270] on div at bounding box center [187, 285] width 351 height 62
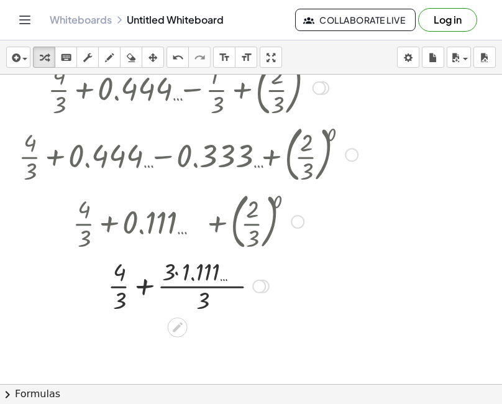
click at [127, 294] on div at bounding box center [187, 285] width 351 height 62
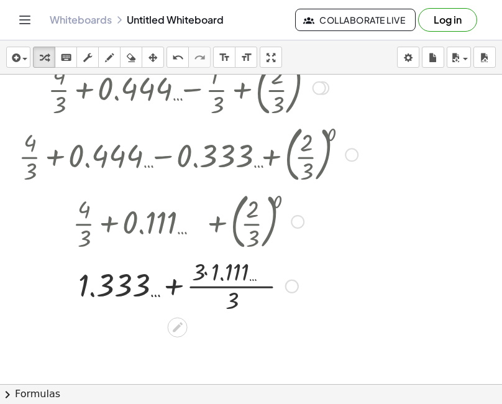
click at [143, 290] on div at bounding box center [187, 285] width 351 height 62
click at [228, 276] on div at bounding box center [187, 285] width 351 height 62
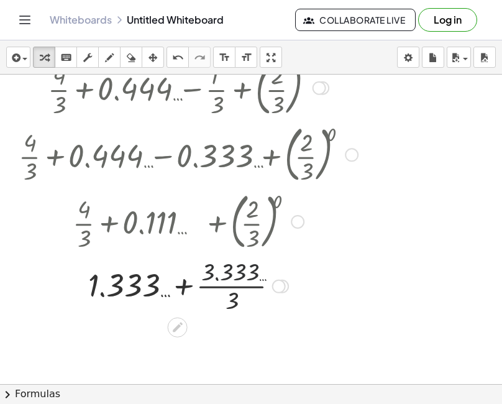
click at [228, 276] on div at bounding box center [187, 285] width 351 height 62
click at [235, 305] on div at bounding box center [187, 285] width 351 height 62
click at [236, 304] on div at bounding box center [187, 285] width 351 height 42
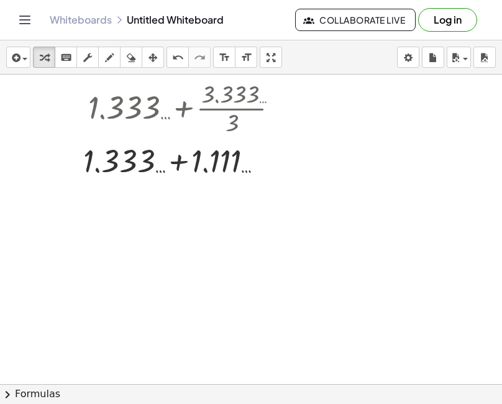
scroll to position [621, 0]
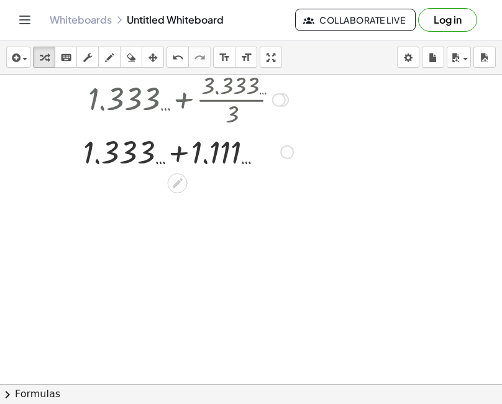
click at [214, 158] on div at bounding box center [187, 151] width 351 height 42
click at [214, 158] on div at bounding box center [187, 150] width 351 height 41
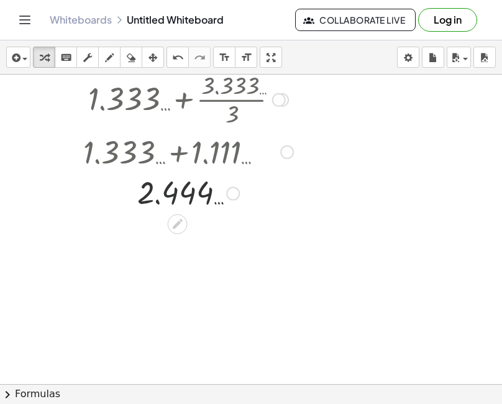
click at [189, 198] on div at bounding box center [187, 192] width 351 height 41
click at [155, 196] on div at bounding box center [187, 192] width 351 height 41
click at [147, 198] on div at bounding box center [187, 192] width 351 height 41
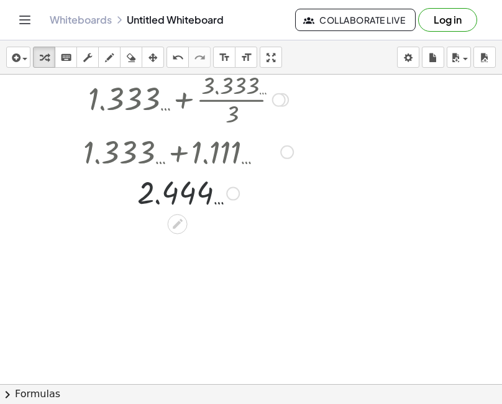
click at [147, 198] on div at bounding box center [187, 192] width 351 height 41
click at [172, 198] on div at bounding box center [187, 192] width 351 height 41
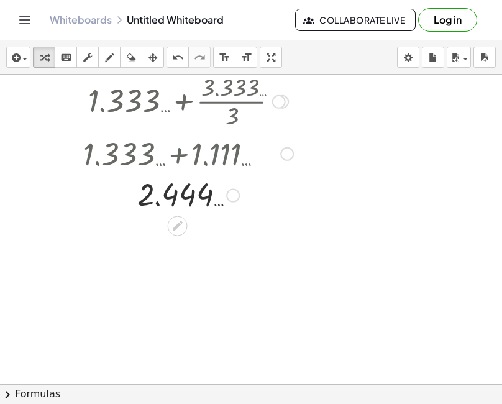
scroll to position [497, 0]
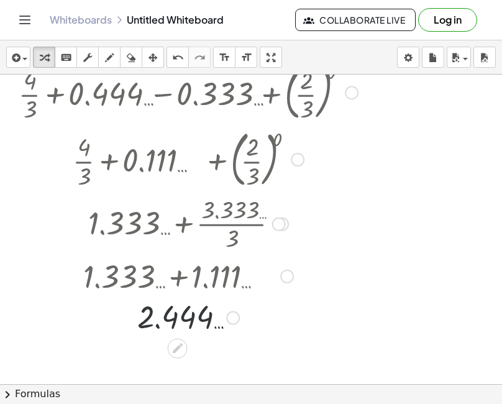
click at [207, 319] on div at bounding box center [187, 316] width 351 height 41
click at [203, 315] on div at bounding box center [187, 316] width 351 height 41
drag, startPoint x: 203, startPoint y: 315, endPoint x: 174, endPoint y: 314, distance: 29.2
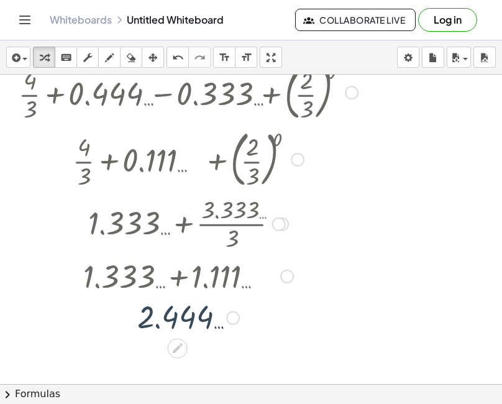
click at [180, 314] on div at bounding box center [187, 316] width 351 height 41
click at [170, 314] on div at bounding box center [187, 316] width 351 height 41
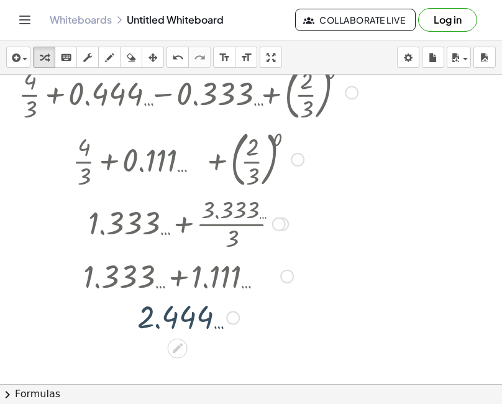
click at [168, 314] on div at bounding box center [187, 316] width 351 height 41
click at [166, 317] on div at bounding box center [187, 316] width 351 height 41
drag, startPoint x: 154, startPoint y: 322, endPoint x: 174, endPoint y: 315, distance: 21.6
click at [156, 323] on div at bounding box center [187, 316] width 351 height 41
drag, startPoint x: 179, startPoint y: 313, endPoint x: 152, endPoint y: 319, distance: 28.0
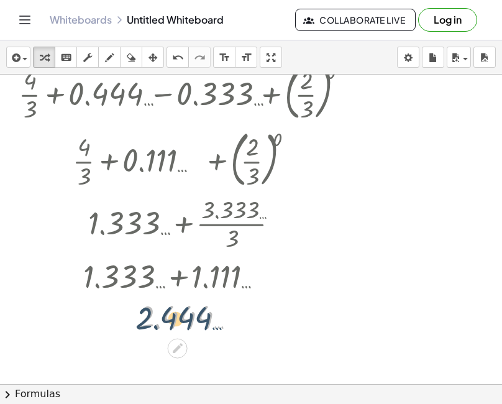
click at [156, 319] on div at bounding box center [187, 316] width 351 height 41
click at [154, 319] on div at bounding box center [187, 316] width 351 height 41
drag, startPoint x: 135, startPoint y: 320, endPoint x: 191, endPoint y: 313, distance: 56.4
click at [190, 314] on div at bounding box center [187, 316] width 351 height 41
click at [179, 317] on div at bounding box center [187, 316] width 351 height 41
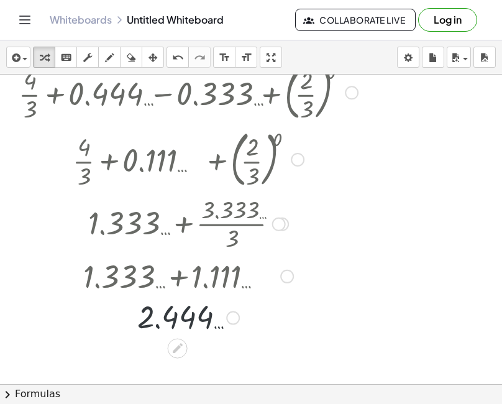
click at [179, 317] on div at bounding box center [187, 316] width 351 height 41
click at [142, 274] on div at bounding box center [187, 275] width 459 height 42
drag, startPoint x: 142, startPoint y: 274, endPoint x: 202, endPoint y: 271, distance: 60.3
click at [142, 273] on div at bounding box center [187, 275] width 459 height 42
click at [202, 271] on div at bounding box center [187, 275] width 459 height 42
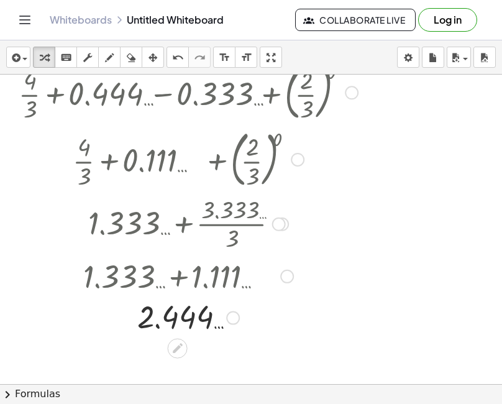
click at [202, 271] on div at bounding box center [187, 275] width 459 height 42
click at [247, 201] on div at bounding box center [188, 223] width 342 height 62
click at [175, 57] on icon "undo" at bounding box center [178, 57] width 12 height 15
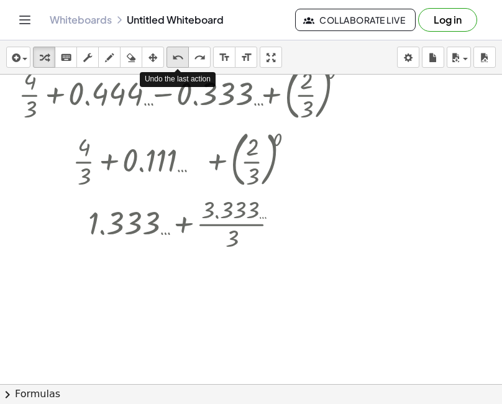
click at [175, 57] on icon "undo" at bounding box center [178, 57] width 12 height 15
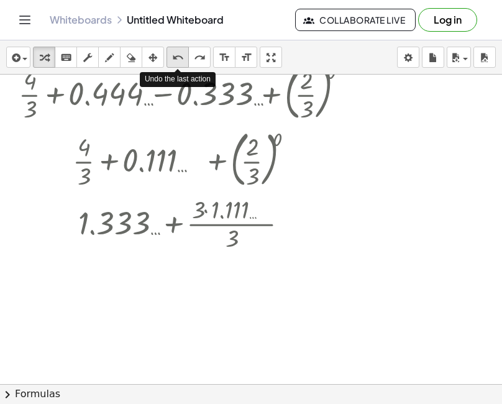
click at [175, 57] on icon "undo" at bounding box center [178, 57] width 12 height 15
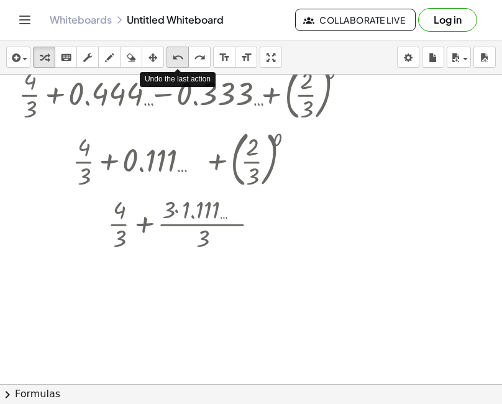
click at [175, 57] on icon "undo" at bounding box center [178, 57] width 12 height 15
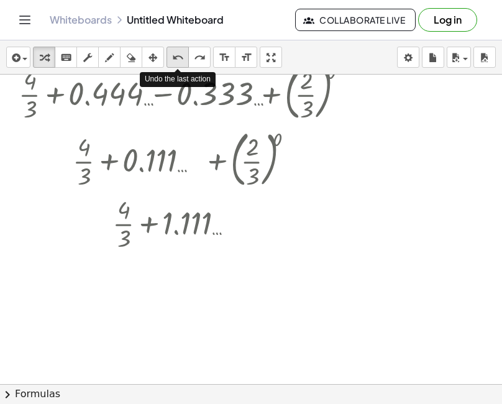
click at [175, 57] on icon "undo" at bounding box center [178, 57] width 12 height 15
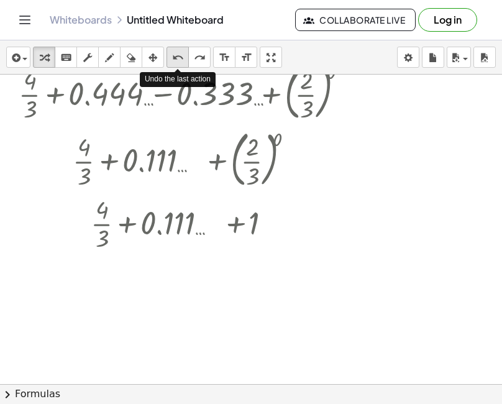
click at [175, 57] on icon "undo" at bounding box center [178, 57] width 12 height 15
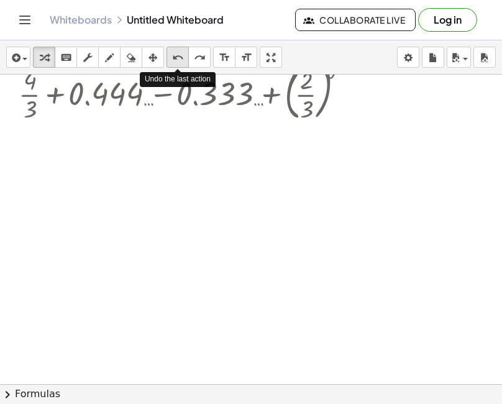
click at [175, 57] on icon "undo" at bounding box center [178, 57] width 12 height 15
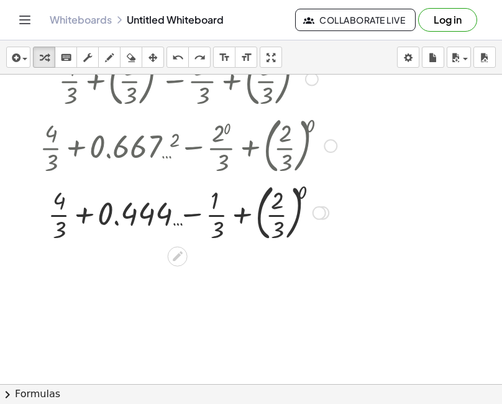
scroll to position [186, 0]
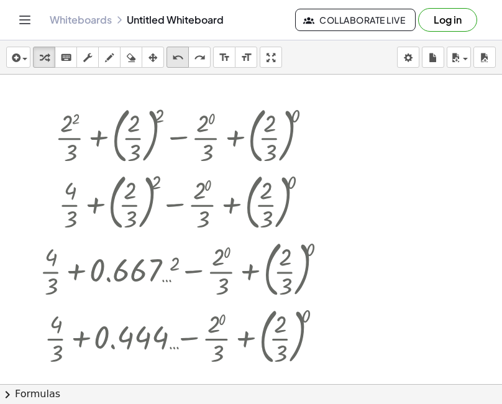
click at [178, 52] on icon "undo" at bounding box center [178, 57] width 12 height 15
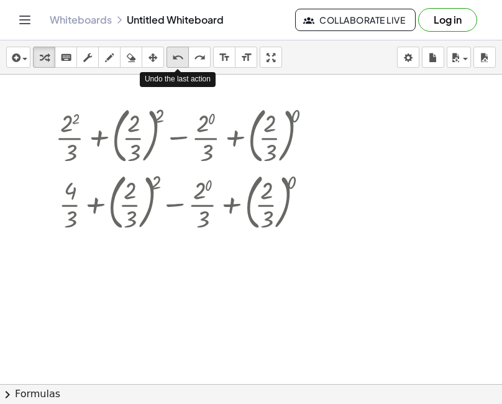
click at [178, 52] on icon "undo" at bounding box center [178, 57] width 12 height 15
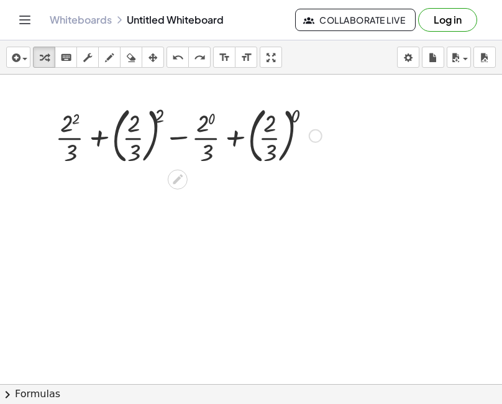
click at [69, 124] on div at bounding box center [188, 134] width 279 height 67
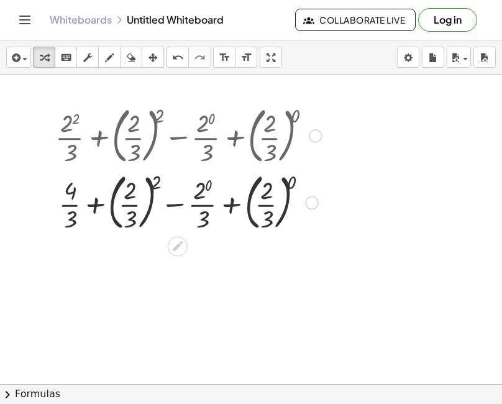
click at [159, 183] on div at bounding box center [188, 201] width 279 height 67
click at [131, 220] on div at bounding box center [188, 201] width 279 height 67
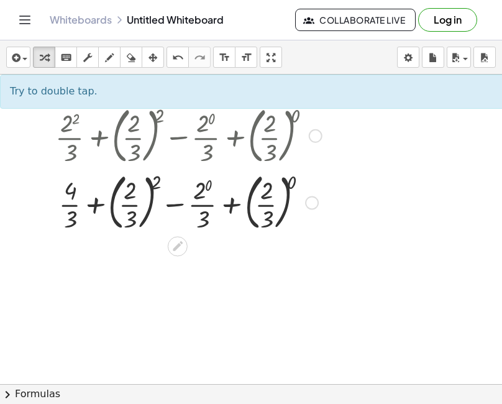
click at [131, 196] on div at bounding box center [188, 201] width 279 height 67
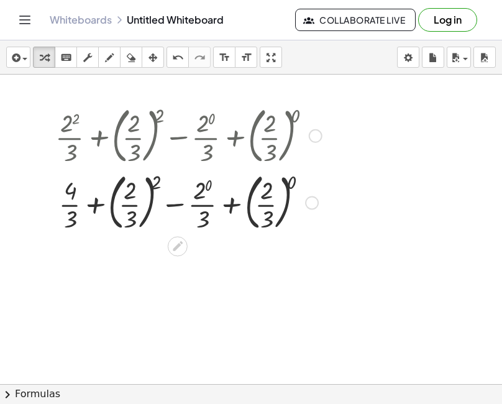
click at [155, 182] on div at bounding box center [188, 201] width 279 height 67
click at [150, 186] on div at bounding box center [188, 201] width 279 height 67
click at [119, 188] on div at bounding box center [188, 201] width 279 height 67
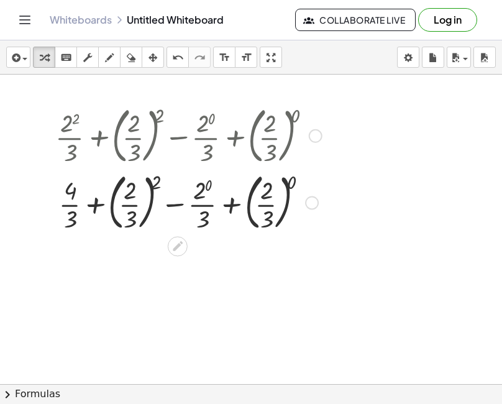
click at [119, 188] on div at bounding box center [188, 201] width 279 height 67
click at [124, 216] on div at bounding box center [188, 201] width 279 height 67
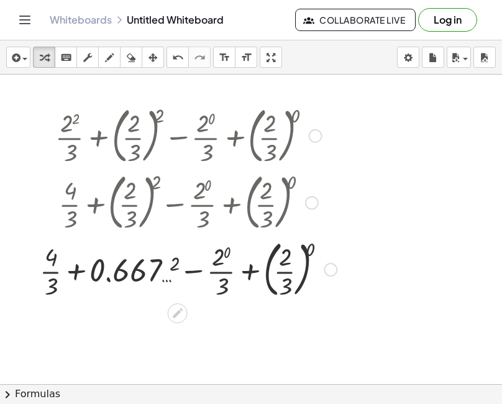
click at [220, 263] on div at bounding box center [188, 268] width 309 height 67
click at [220, 263] on div at bounding box center [188, 268] width 302 height 67
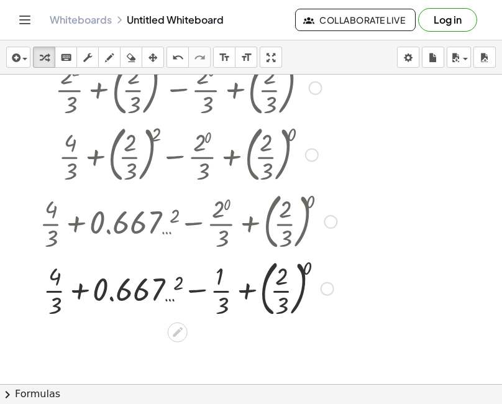
scroll to position [248, 0]
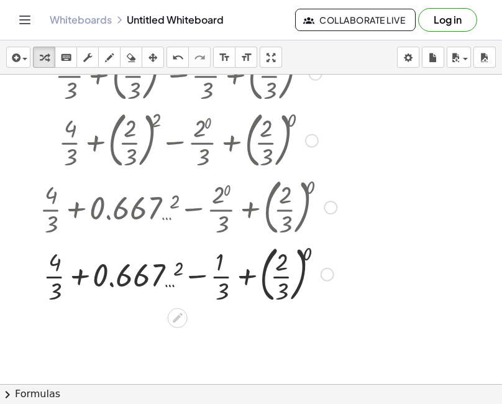
click at [283, 265] on div at bounding box center [188, 273] width 309 height 67
click at [279, 292] on div at bounding box center [188, 273] width 309 height 67
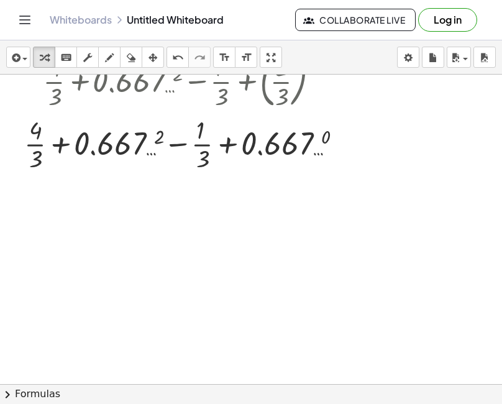
scroll to position [381, 0]
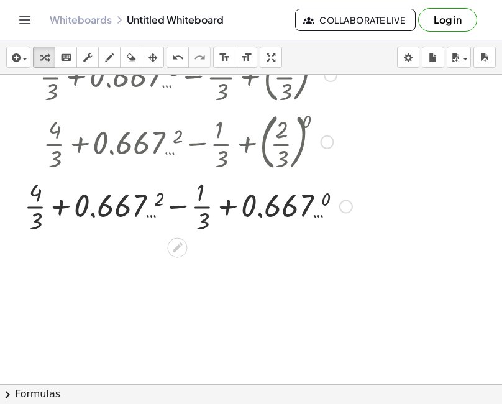
click at [37, 199] on div at bounding box center [188, 205] width 340 height 62
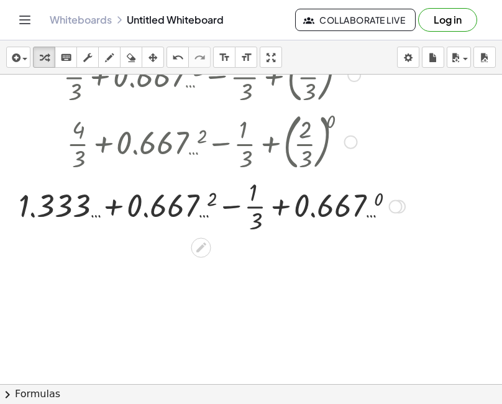
click at [165, 204] on div at bounding box center [211, 205] width 399 height 62
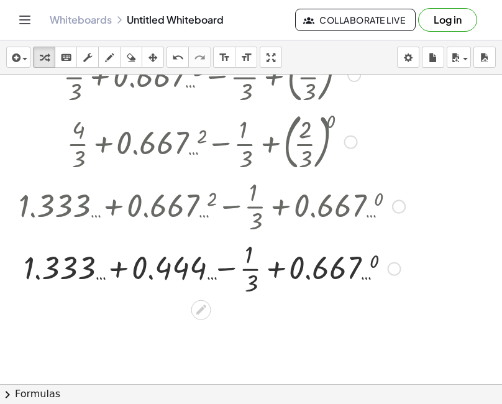
click at [249, 253] on div at bounding box center [211, 267] width 399 height 62
click at [251, 276] on div at bounding box center [211, 267] width 399 height 62
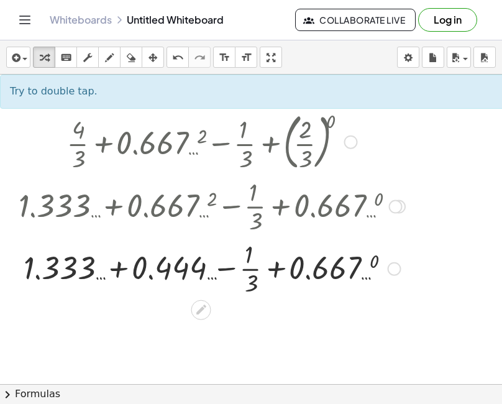
click at [248, 253] on div at bounding box center [211, 267] width 399 height 62
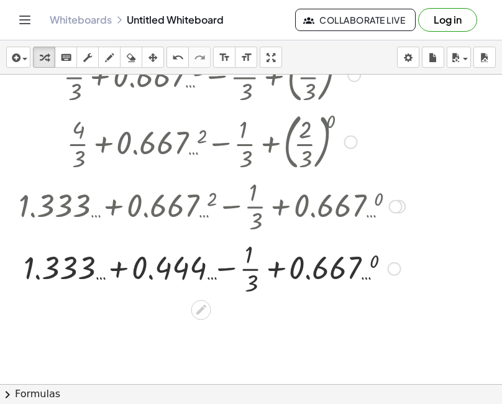
click at [252, 273] on div at bounding box center [211, 267] width 399 height 62
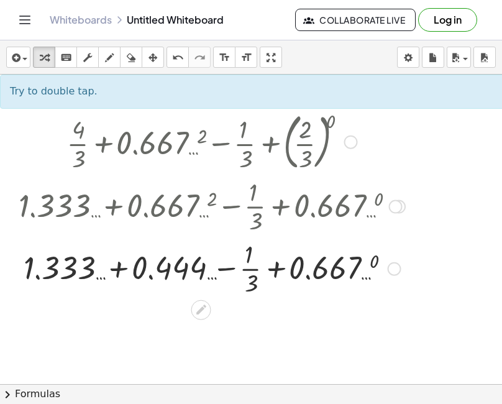
click at [298, 268] on div at bounding box center [211, 267] width 399 height 62
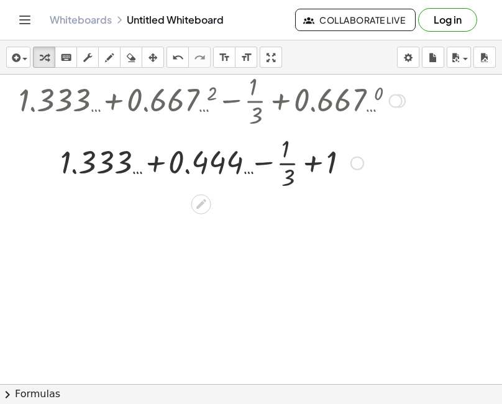
scroll to position [505, 0]
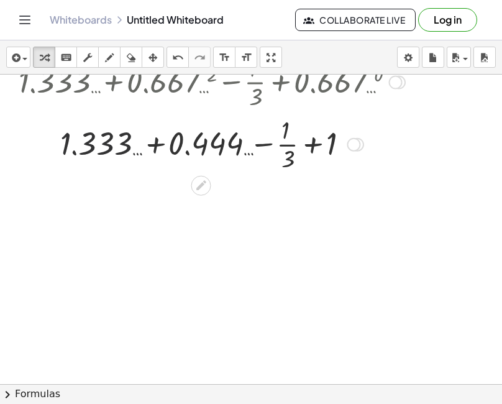
click at [112, 148] on div at bounding box center [211, 143] width 399 height 62
click at [188, 146] on div at bounding box center [211, 143] width 399 height 62
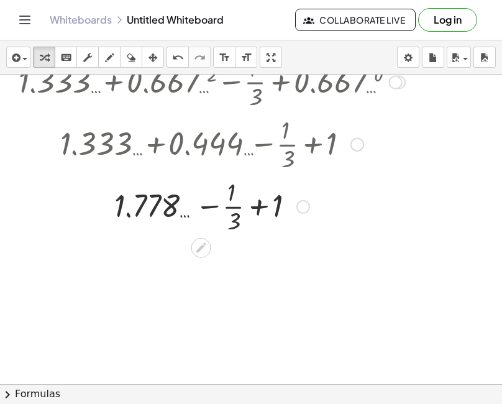
click at [233, 222] on div at bounding box center [211, 205] width 399 height 62
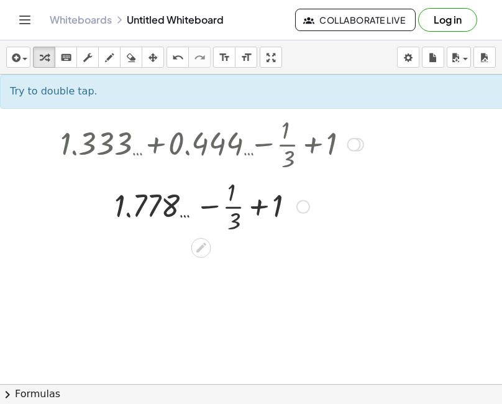
click at [273, 206] on div at bounding box center [211, 205] width 399 height 62
click at [278, 201] on div at bounding box center [211, 205] width 399 height 62
click at [227, 192] on div at bounding box center [211, 205] width 399 height 62
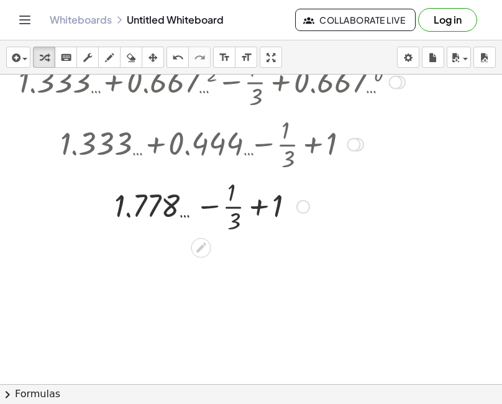
click at [233, 199] on div at bounding box center [211, 205] width 399 height 62
click at [235, 225] on div at bounding box center [211, 205] width 399 height 62
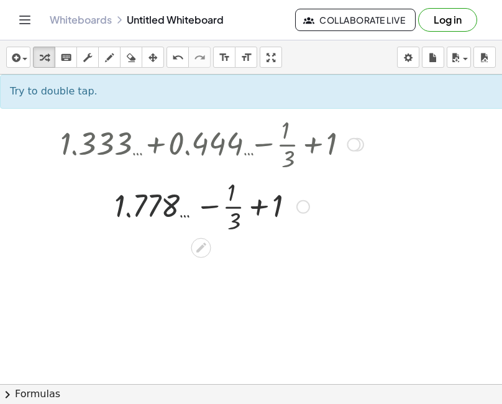
click at [171, 212] on div at bounding box center [211, 205] width 399 height 62
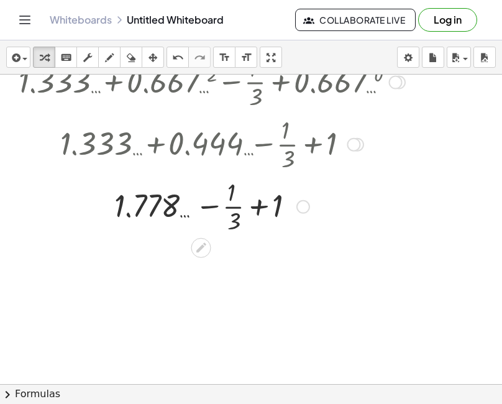
click at [125, 205] on div at bounding box center [211, 205] width 399 height 62
click at [145, 204] on div at bounding box center [211, 205] width 399 height 62
click at [159, 203] on div at bounding box center [211, 205] width 399 height 62
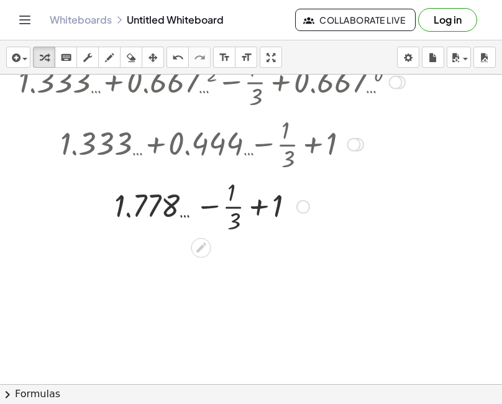
click at [232, 192] on div at bounding box center [211, 205] width 399 height 62
click at [236, 225] on div at bounding box center [211, 205] width 399 height 62
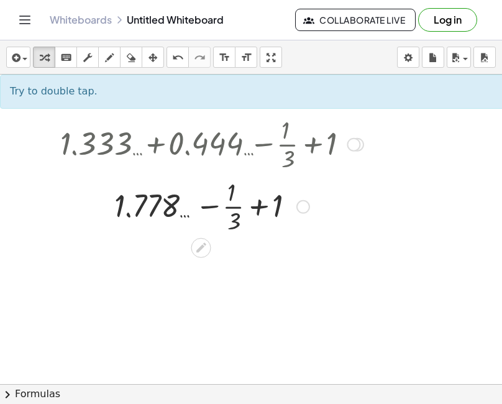
click at [257, 213] on div at bounding box center [211, 205] width 399 height 62
click at [279, 203] on div at bounding box center [211, 205] width 399 height 62
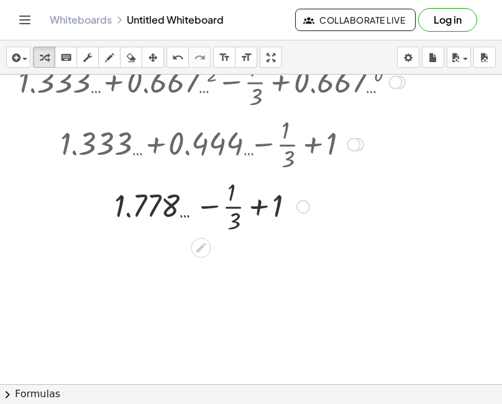
click at [279, 203] on div at bounding box center [211, 205] width 399 height 62
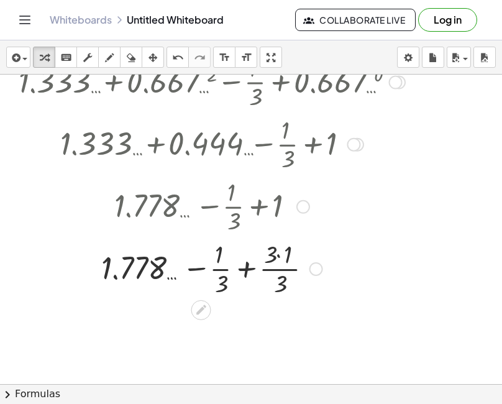
click at [155, 269] on div at bounding box center [211, 268] width 399 height 62
click at [219, 258] on div at bounding box center [211, 268] width 399 height 62
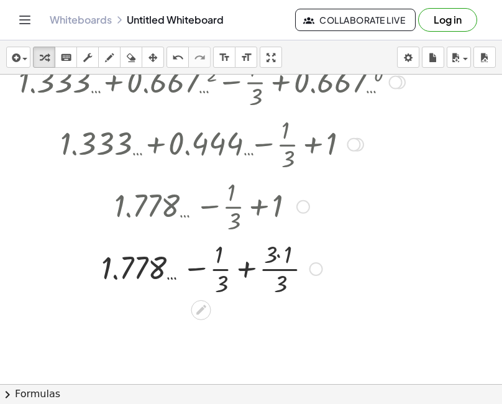
click at [224, 269] on div at bounding box center [211, 268] width 399 height 62
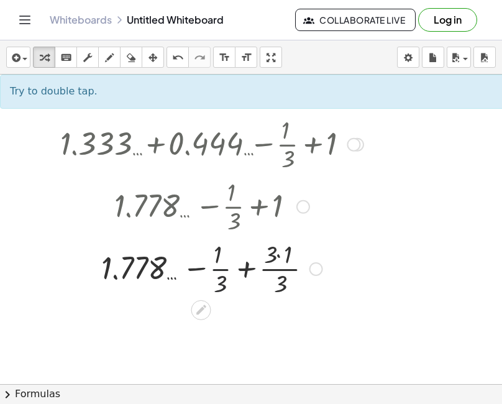
click at [224, 278] on div at bounding box center [211, 268] width 399 height 62
click at [278, 260] on div at bounding box center [211, 268] width 399 height 62
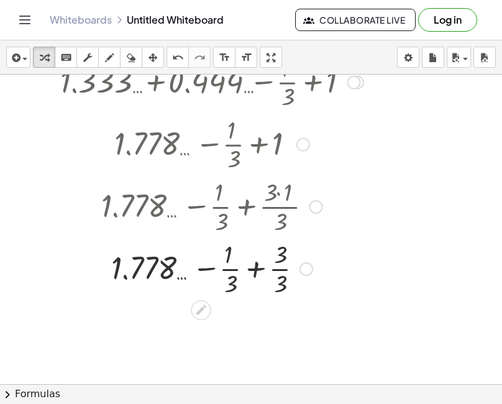
scroll to position [628, 0]
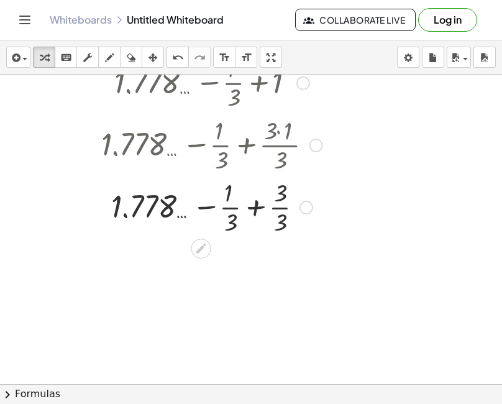
click at [286, 191] on div at bounding box center [211, 206] width 399 height 62
click at [283, 194] on div at bounding box center [211, 206] width 399 height 62
click at [283, 222] on div at bounding box center [211, 206] width 399 height 62
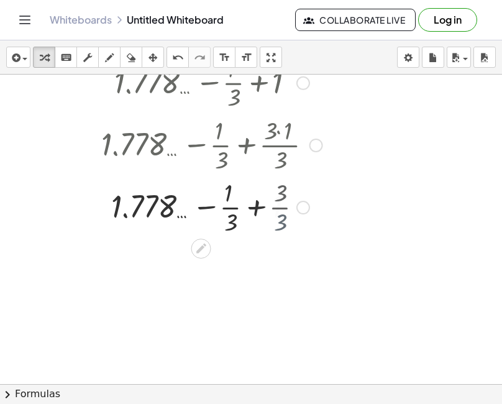
click at [283, 222] on div at bounding box center [211, 206] width 399 height 62
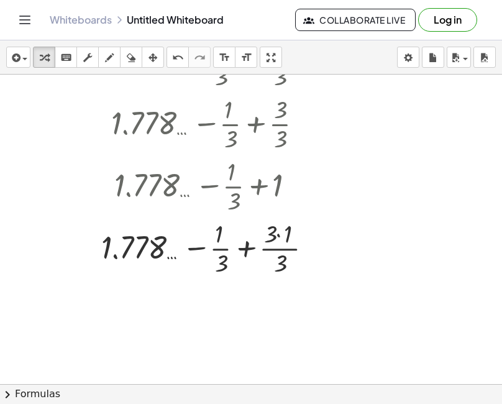
scroll to position [690, 0]
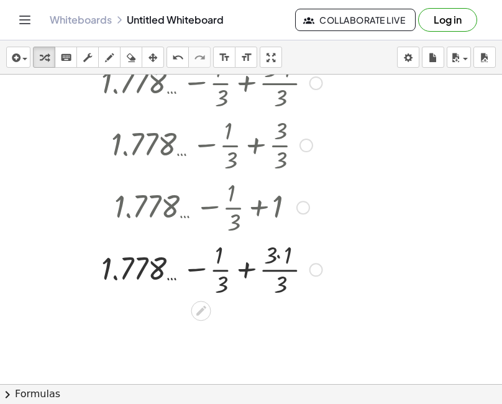
click at [148, 263] on div at bounding box center [211, 268] width 399 height 62
click at [280, 284] on div at bounding box center [211, 268] width 399 height 62
click at [280, 255] on div at bounding box center [211, 268] width 399 height 62
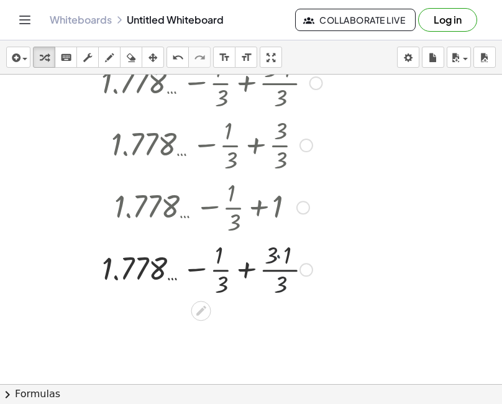
click at [280, 255] on div at bounding box center [211, 268] width 399 height 62
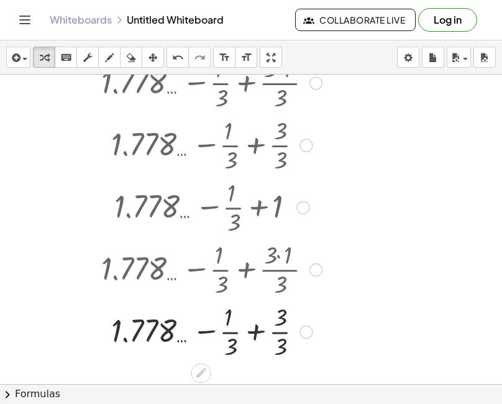
scroll to position [815, 0]
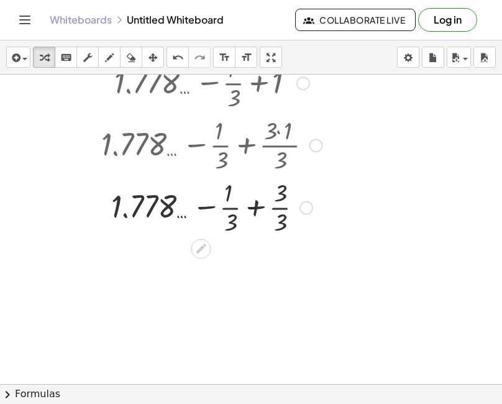
click at [224, 221] on div at bounding box center [211, 206] width 399 height 62
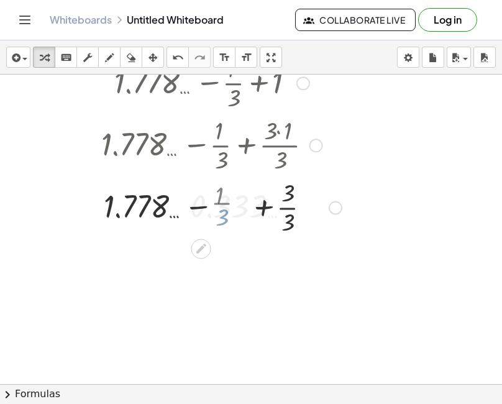
click at [227, 218] on div at bounding box center [211, 206] width 399 height 62
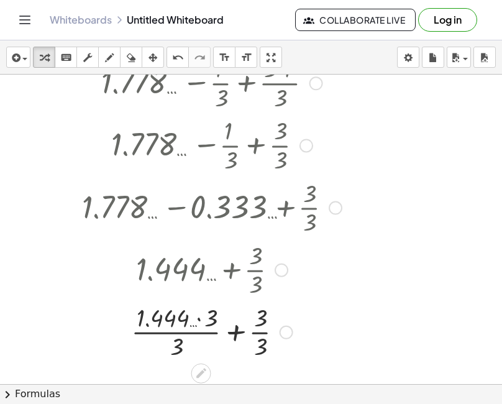
scroll to position [938, 0]
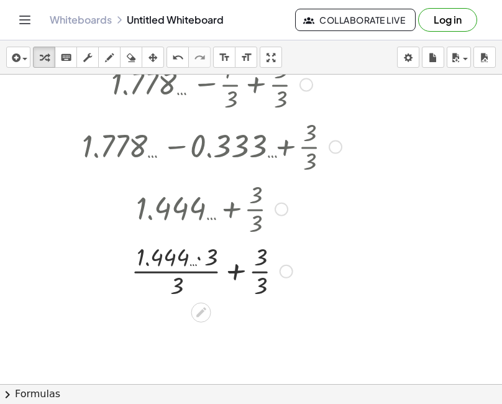
click at [217, 261] on div at bounding box center [211, 270] width 399 height 62
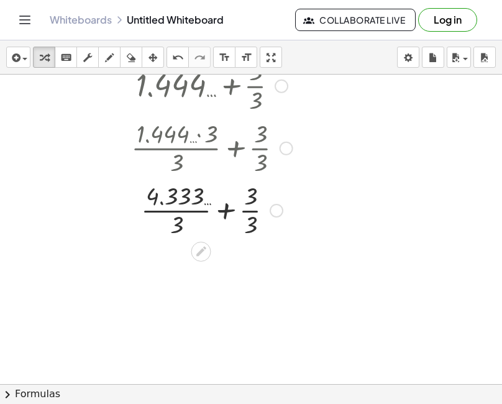
scroll to position [1062, 0]
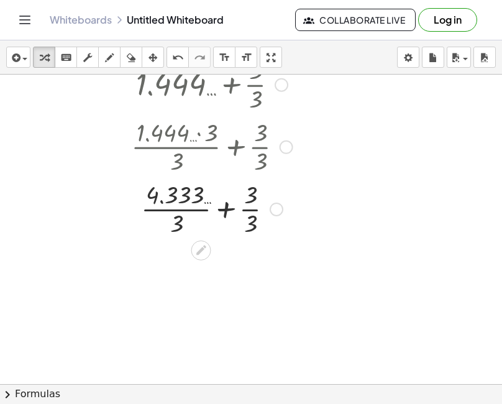
click at [179, 224] on div at bounding box center [211, 208] width 399 height 62
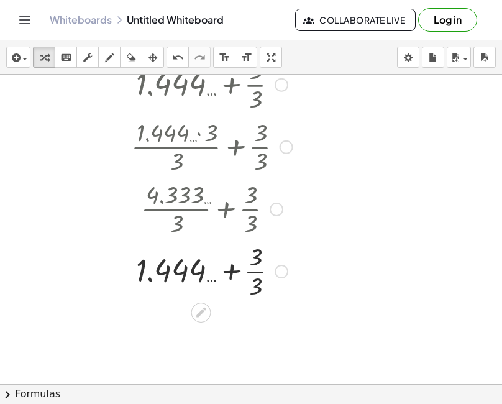
click at [192, 274] on div at bounding box center [211, 270] width 399 height 62
click at [250, 260] on div at bounding box center [211, 270] width 399 height 62
click at [251, 285] on div at bounding box center [211, 270] width 399 height 62
click at [192, 273] on div at bounding box center [211, 270] width 399 height 42
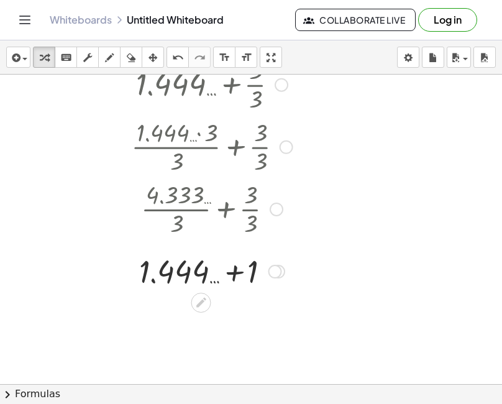
click at [251, 265] on div at bounding box center [211, 270] width 399 height 42
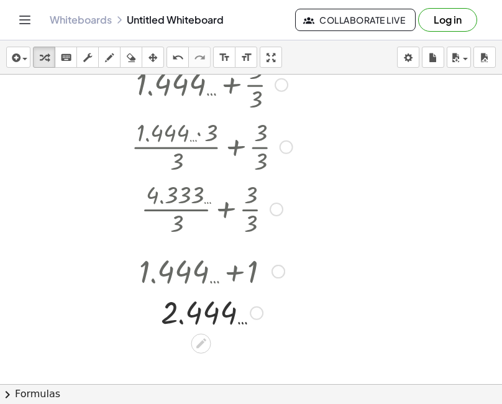
click at [219, 310] on div at bounding box center [211, 311] width 399 height 41
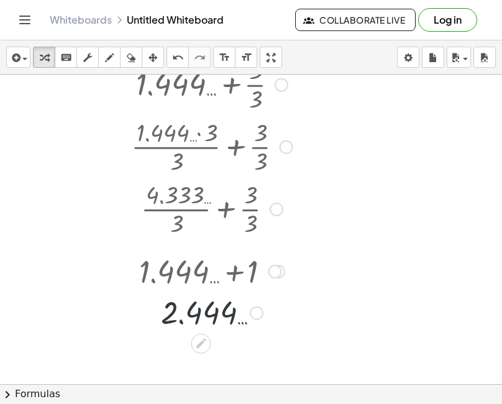
click at [209, 325] on div at bounding box center [211, 311] width 399 height 41
click at [209, 317] on div at bounding box center [211, 311] width 399 height 41
click at [228, 316] on div at bounding box center [211, 311] width 399 height 41
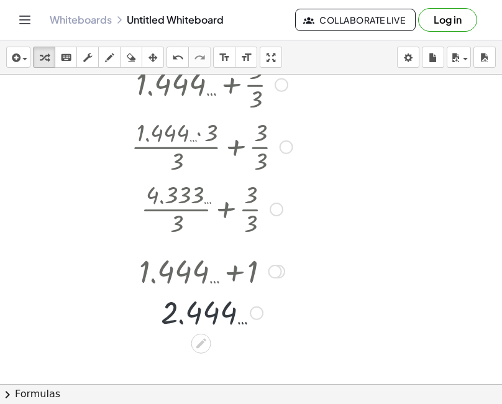
click at [232, 317] on div at bounding box center [211, 311] width 399 height 41
click at [235, 317] on div at bounding box center [211, 311] width 399 height 41
click at [236, 317] on div at bounding box center [211, 311] width 399 height 41
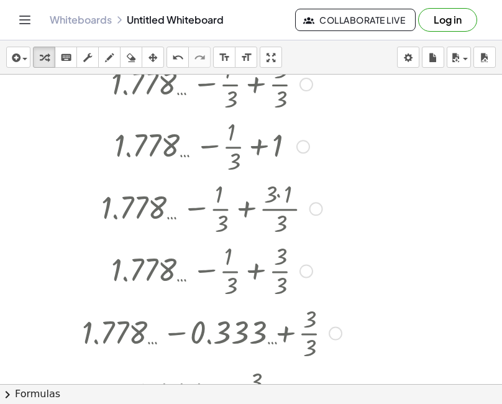
scroll to position [938, 0]
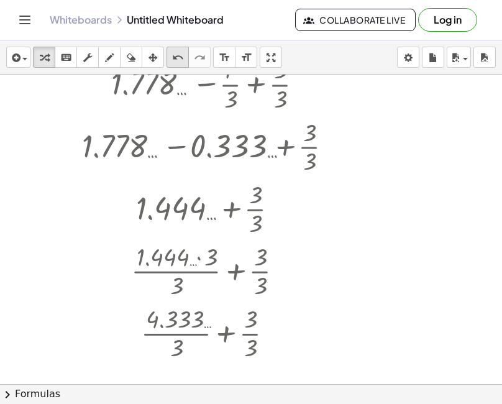
click at [181, 59] on icon "undo" at bounding box center [178, 57] width 12 height 15
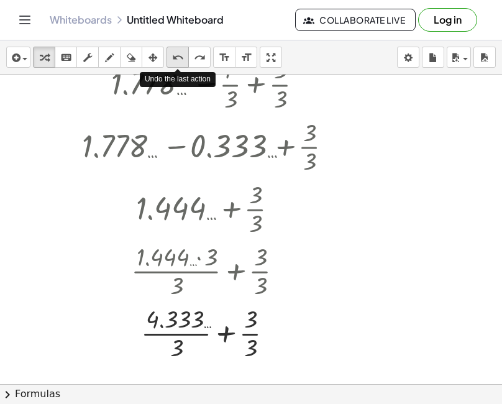
click at [176, 60] on icon "undo" at bounding box center [178, 57] width 12 height 15
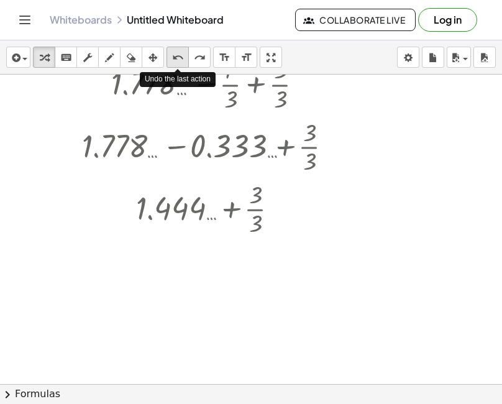
click at [176, 60] on icon "undo" at bounding box center [178, 57] width 12 height 15
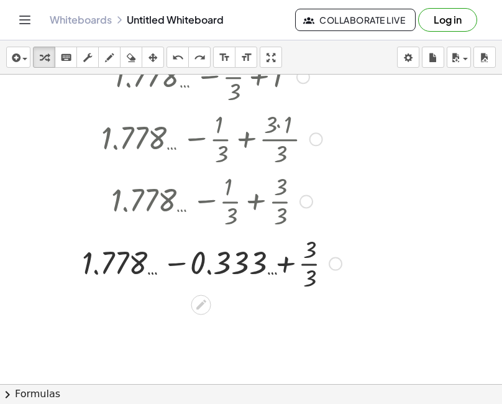
scroll to position [813, 0]
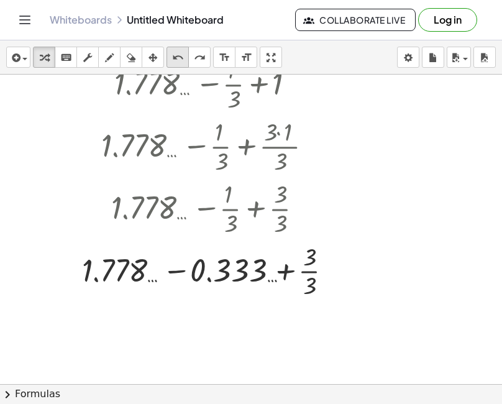
click at [176, 54] on icon "undo" at bounding box center [178, 57] width 12 height 15
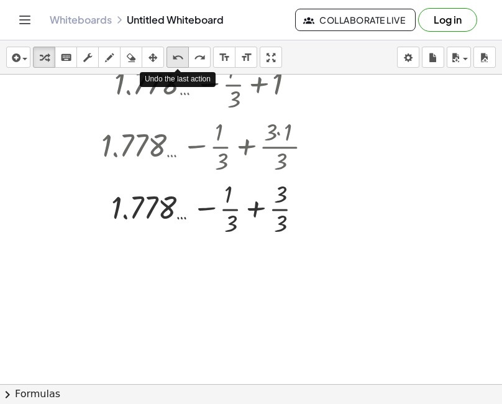
click at [176, 54] on icon "undo" at bounding box center [178, 57] width 12 height 15
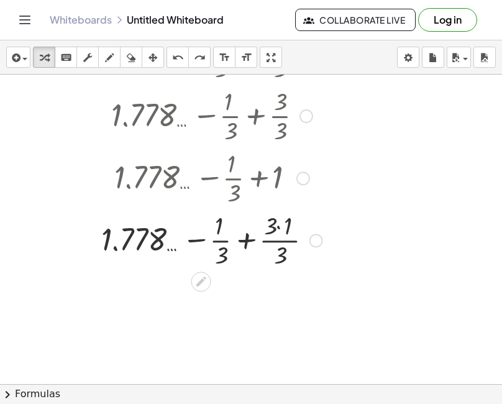
scroll to position [689, 0]
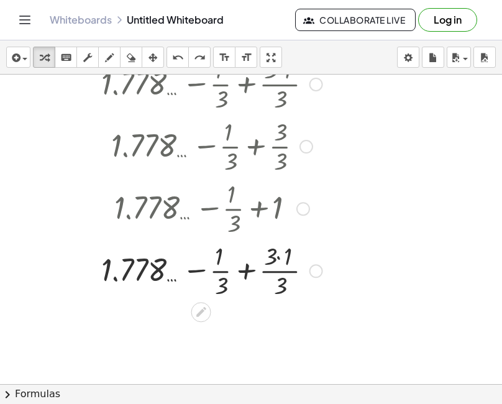
click at [158, 271] on div at bounding box center [211, 269] width 418 height 62
drag, startPoint x: 158, startPoint y: 271, endPoint x: 172, endPoint y: 278, distance: 15.0
click at [166, 275] on div at bounding box center [211, 269] width 418 height 62
click at [176, 279] on div at bounding box center [211, 269] width 418 height 62
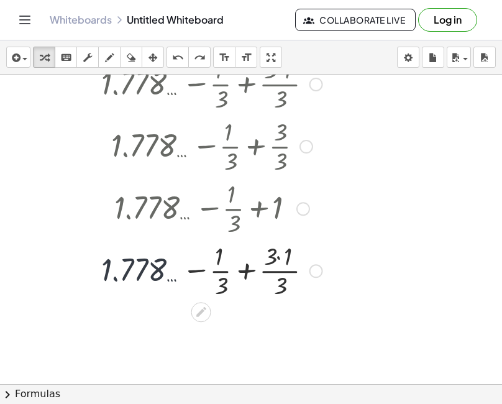
click at [176, 279] on div at bounding box center [211, 269] width 418 height 62
drag, startPoint x: 176, startPoint y: 279, endPoint x: 186, endPoint y: 275, distance: 10.6
click at [185, 275] on div at bounding box center [211, 269] width 418 height 62
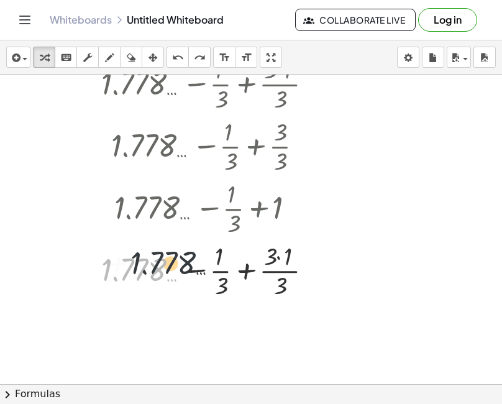
drag, startPoint x: 171, startPoint y: 278, endPoint x: 212, endPoint y: 269, distance: 41.9
click at [212, 269] on div at bounding box center [211, 269] width 418 height 62
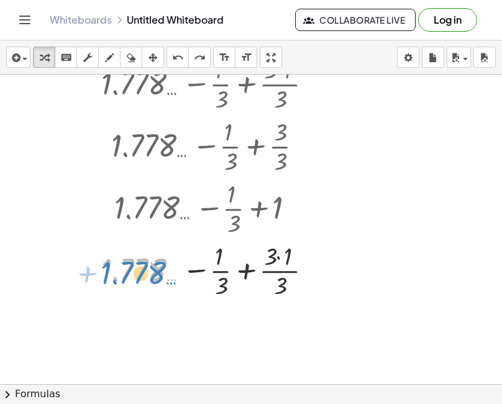
click at [165, 280] on div at bounding box center [211, 269] width 418 height 62
click at [219, 263] on div at bounding box center [211, 269] width 418 height 62
drag, startPoint x: 219, startPoint y: 273, endPoint x: 217, endPoint y: 280, distance: 7.6
click at [218, 275] on div at bounding box center [211, 269] width 418 height 62
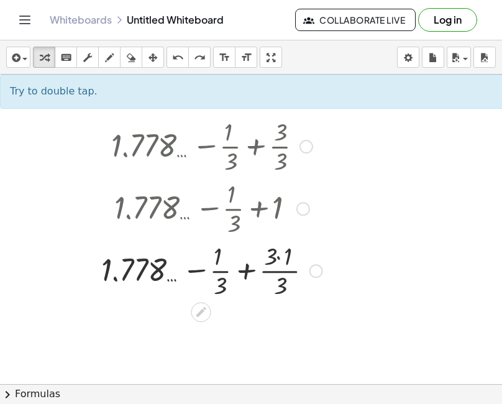
click at [220, 283] on div at bounding box center [211, 269] width 418 height 62
drag, startPoint x: 221, startPoint y: 282, endPoint x: 241, endPoint y: 279, distance: 20.0
click at [241, 279] on div at bounding box center [211, 269] width 418 height 62
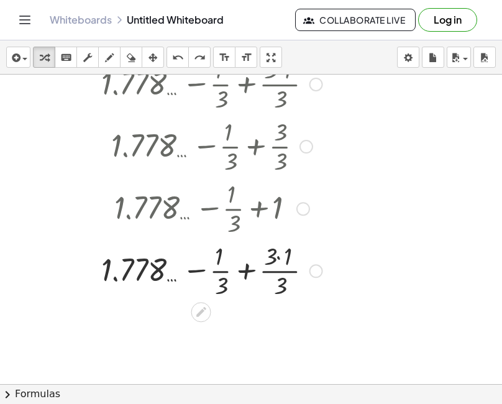
click at [270, 261] on div at bounding box center [211, 269] width 418 height 62
click at [279, 273] on div at bounding box center [211, 269] width 418 height 62
click at [289, 251] on div at bounding box center [211, 269] width 418 height 62
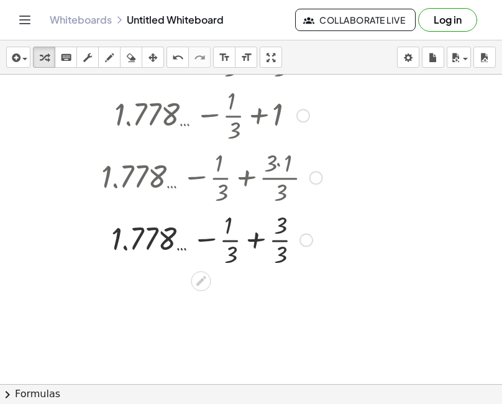
scroll to position [813, 0]
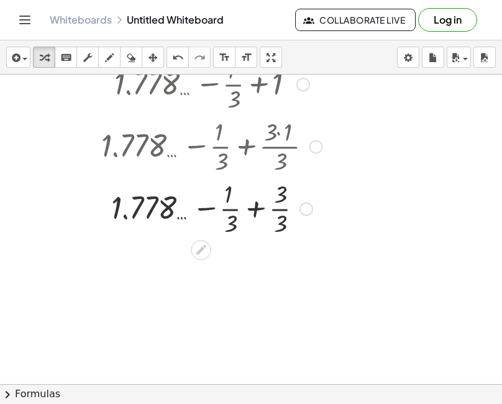
click at [159, 221] on div at bounding box center [211, 207] width 399 height 62
click at [281, 193] on div at bounding box center [211, 207] width 399 height 62
click at [232, 224] on div at bounding box center [211, 207] width 399 height 62
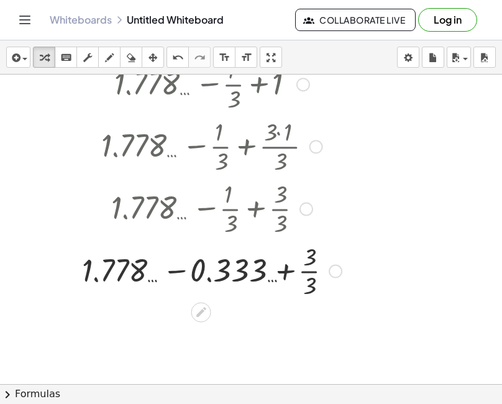
click at [309, 285] on div at bounding box center [211, 269] width 399 height 62
click at [309, 285] on div at bounding box center [211, 269] width 399 height 42
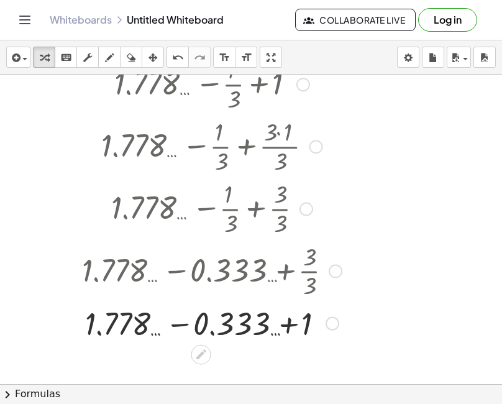
scroll to position [875, 0]
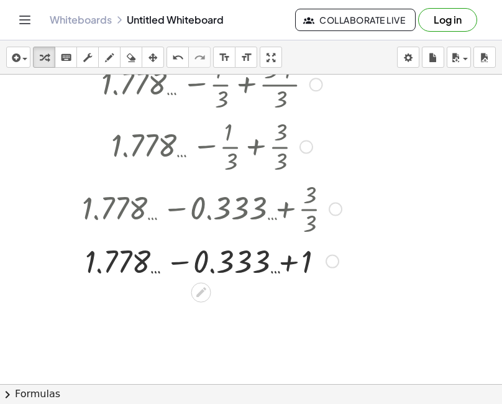
click at [129, 266] on div at bounding box center [211, 259] width 399 height 42
click at [194, 268] on div at bounding box center [211, 259] width 399 height 42
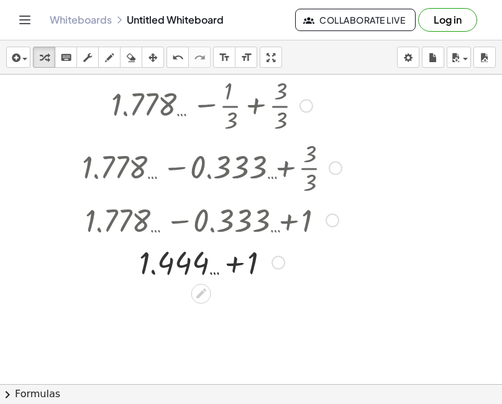
scroll to position [938, 0]
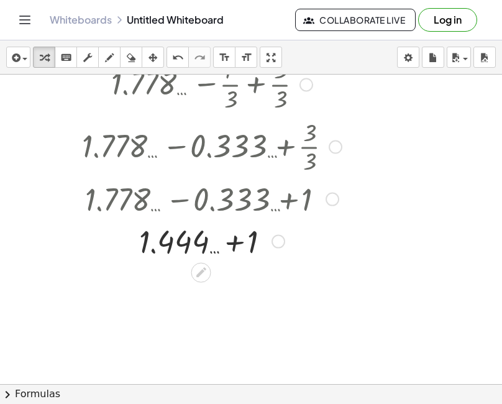
click at [252, 243] on div at bounding box center [211, 240] width 399 height 42
click at [198, 245] on div at bounding box center [211, 240] width 399 height 41
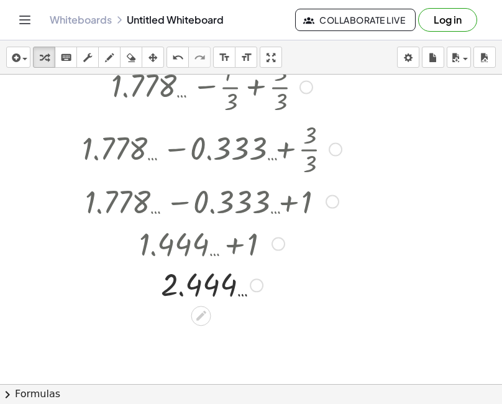
drag, startPoint x: 250, startPoint y: 238, endPoint x: 242, endPoint y: 290, distance: 52.8
click at [201, 285] on div "2.444 …" at bounding box center [201, 285] width 0 height 0
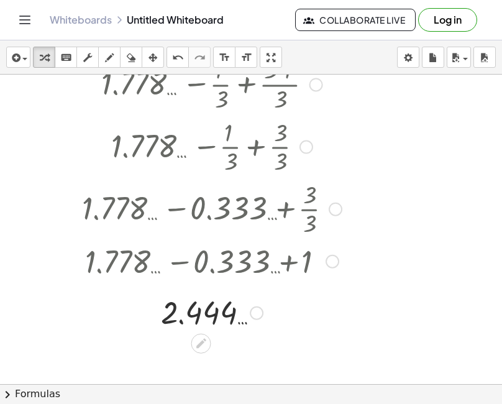
drag, startPoint x: 253, startPoint y: 302, endPoint x: 251, endPoint y: 319, distance: 16.9
click at [201, 313] on div "2.444 …" at bounding box center [201, 313] width 0 height 0
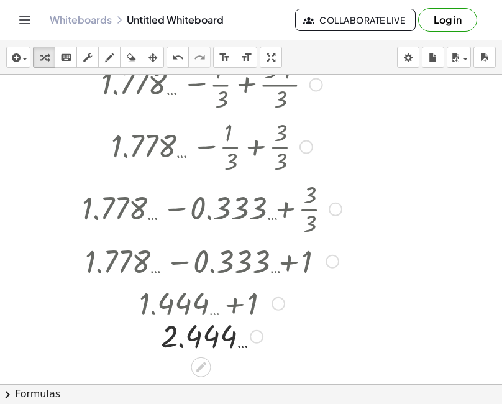
drag, startPoint x: 251, startPoint y: 307, endPoint x: 253, endPoint y: 343, distance: 36.1
click at [201, 337] on div "2.444 …" at bounding box center [201, 337] width 0 height 0
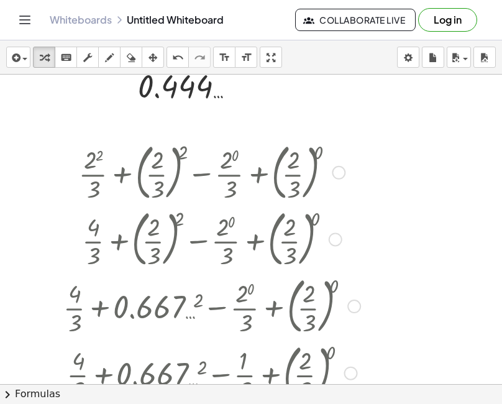
scroll to position [130, 0]
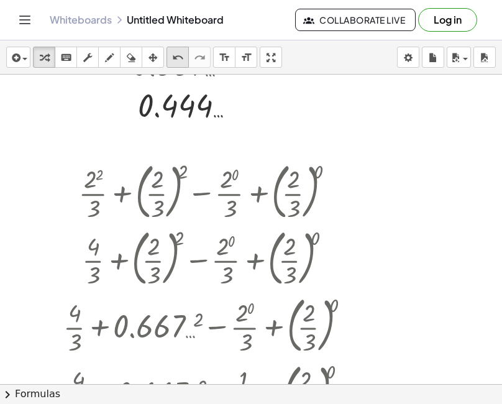
click at [179, 65] on button "undo undo" at bounding box center [177, 57] width 22 height 21
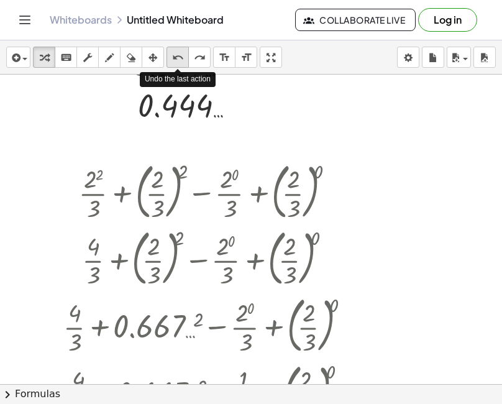
click at [179, 65] on button "undo undo" at bounding box center [177, 57] width 22 height 21
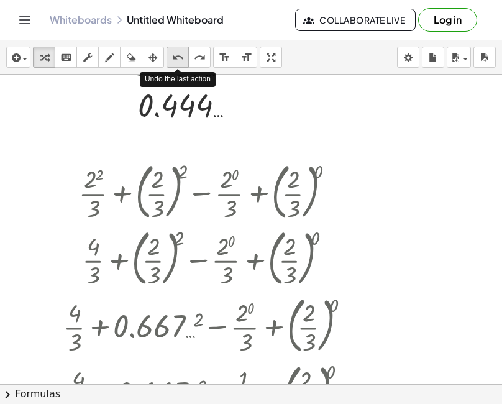
click at [179, 65] on button "undo undo" at bounding box center [177, 57] width 22 height 21
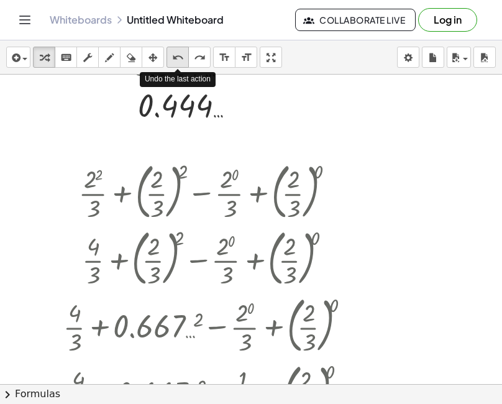
click at [179, 65] on button "undo undo" at bounding box center [177, 57] width 22 height 21
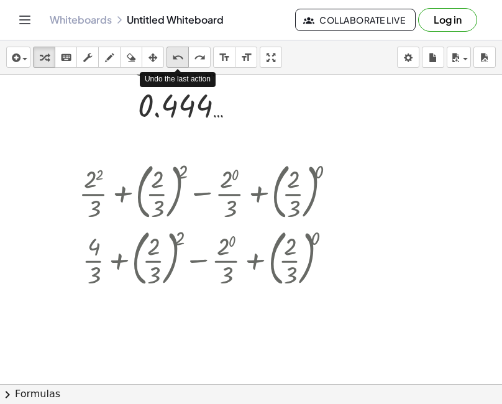
click at [179, 65] on button "undo undo" at bounding box center [177, 57] width 22 height 21
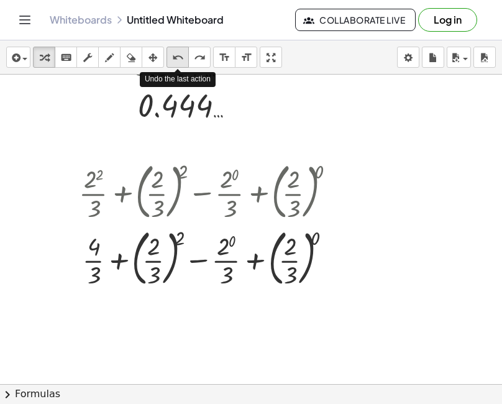
click at [179, 65] on button "undo undo" at bounding box center [177, 57] width 22 height 21
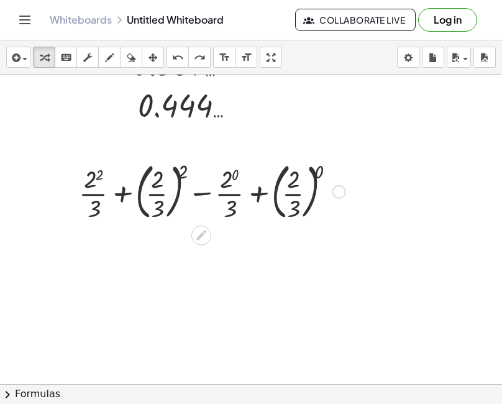
click at [227, 179] on div at bounding box center [212, 190] width 279 height 67
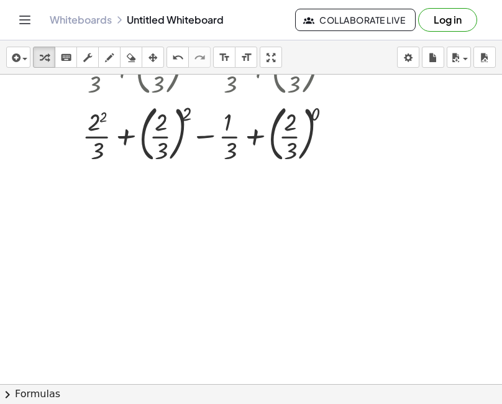
scroll to position [192, 0]
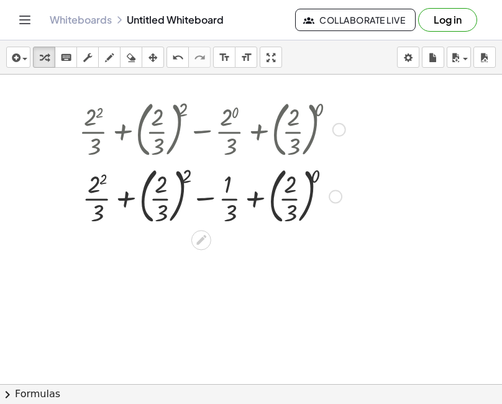
click at [100, 185] on div at bounding box center [212, 194] width 279 height 67
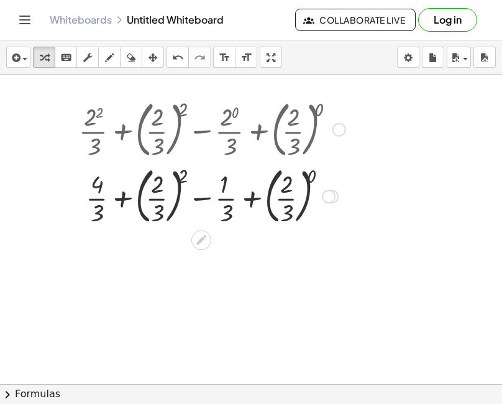
click at [160, 188] on div at bounding box center [212, 194] width 279 height 67
click at [178, 176] on div at bounding box center [212, 194] width 279 height 67
click at [181, 174] on div at bounding box center [212, 194] width 279 height 67
click at [179, 188] on div at bounding box center [212, 194] width 279 height 67
click at [184, 178] on div at bounding box center [212, 194] width 279 height 67
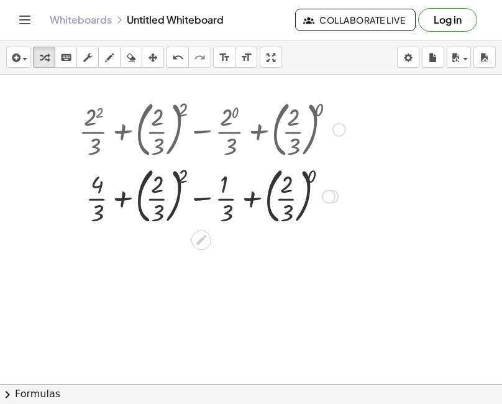
click at [184, 178] on div at bounding box center [212, 194] width 279 height 67
click at [160, 210] on div at bounding box center [212, 194] width 279 height 67
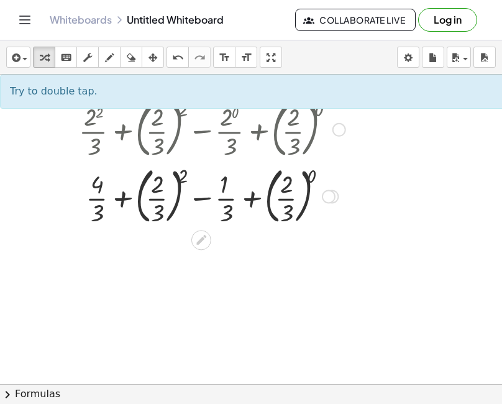
click at [160, 188] on div at bounding box center [212, 194] width 279 height 67
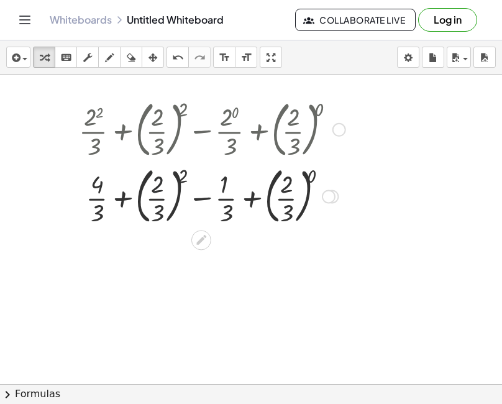
click at [160, 188] on div at bounding box center [212, 194] width 279 height 67
click at [157, 198] on div at bounding box center [212, 194] width 279 height 67
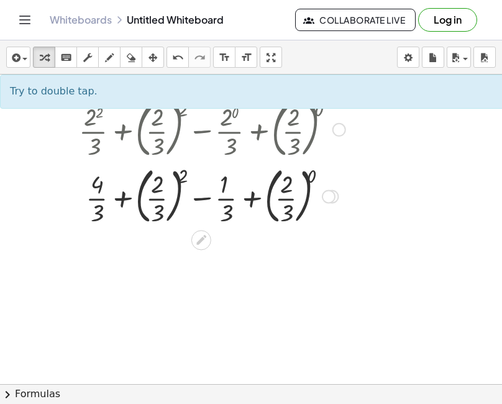
click at [157, 198] on div at bounding box center [212, 194] width 279 height 67
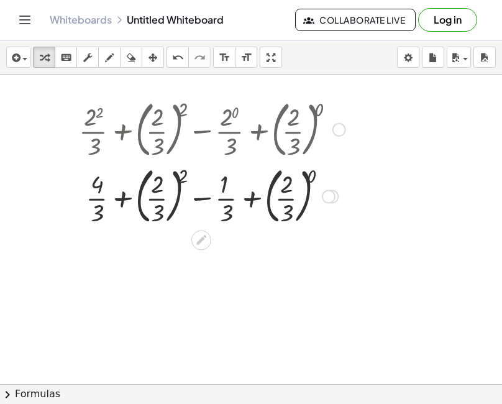
click at [157, 198] on div at bounding box center [212, 194] width 279 height 67
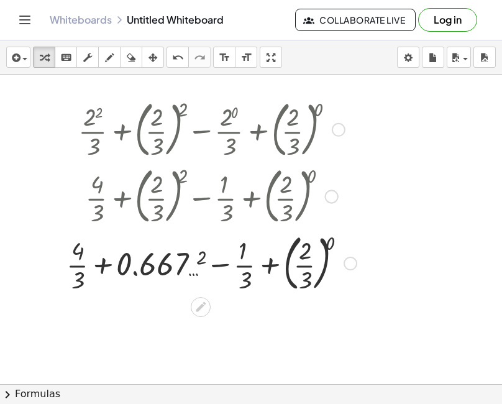
click at [305, 256] on div at bounding box center [211, 261] width 302 height 67
click at [305, 266] on div at bounding box center [211, 261] width 302 height 67
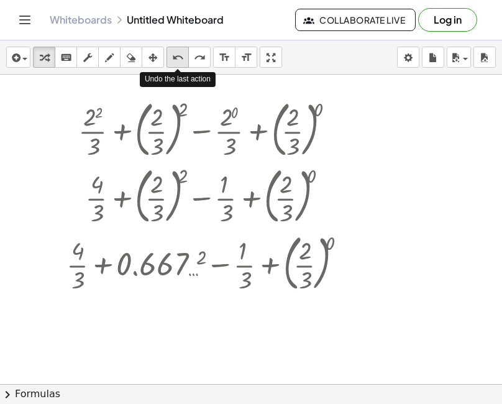
click at [175, 56] on icon "undo" at bounding box center [178, 57] width 12 height 15
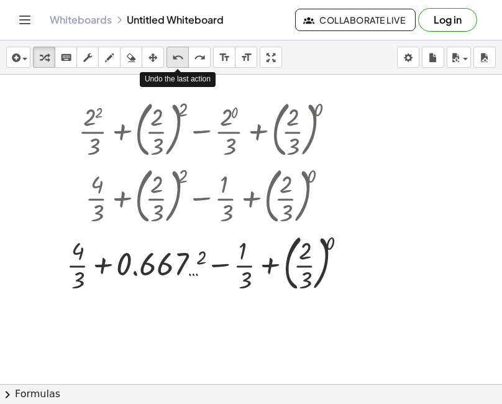
click at [175, 56] on icon "undo" at bounding box center [178, 57] width 12 height 15
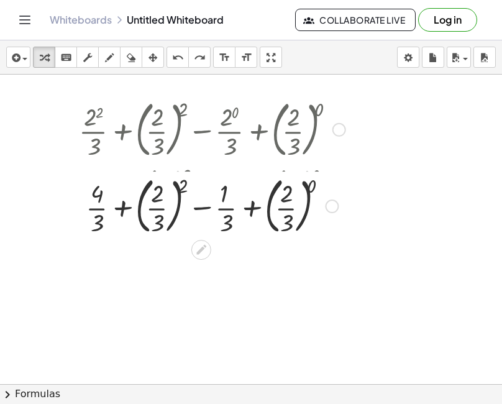
drag, startPoint x: 324, startPoint y: 196, endPoint x: 334, endPoint y: 220, distance: 25.6
click at [201, 206] on div "+ · 4 · 3 + ( · 2 · 3 ) 2 − · 1 · 3 + ( · 2 · 3 ) 0" at bounding box center [201, 206] width 0 height 0
